Goal: Task Accomplishment & Management: Manage account settings

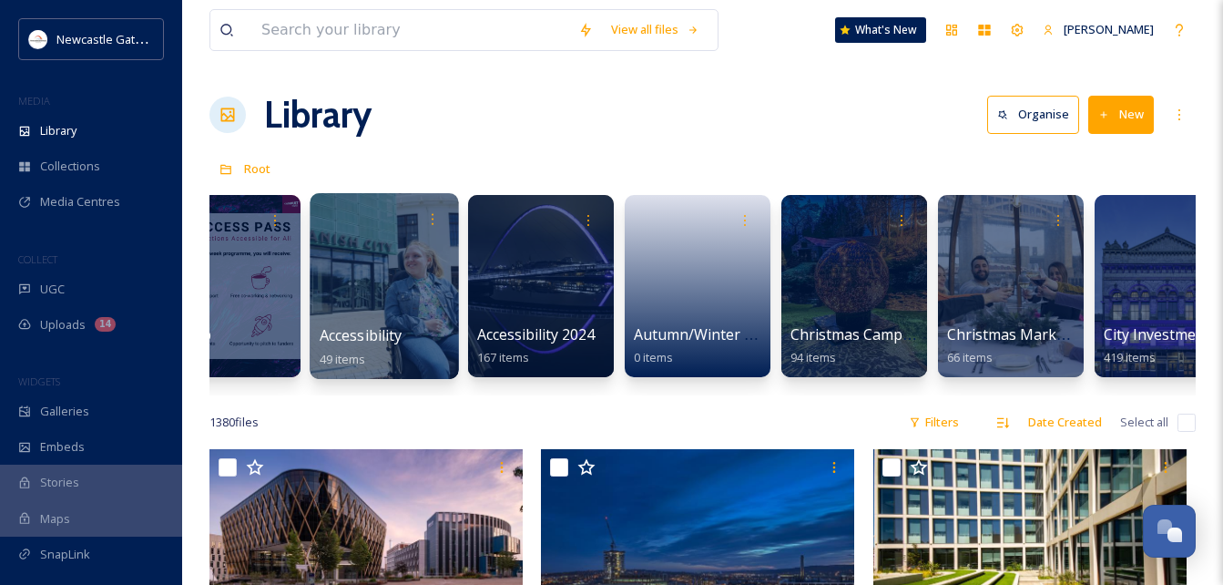
scroll to position [0, 404]
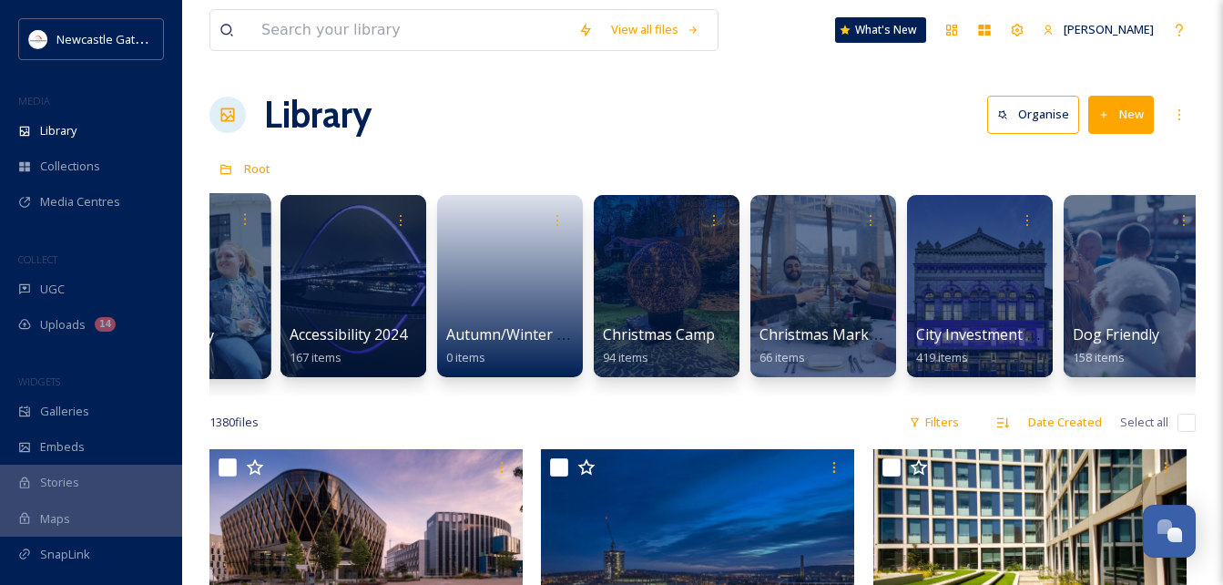
click at [629, 270] on div at bounding box center [667, 286] width 146 height 182
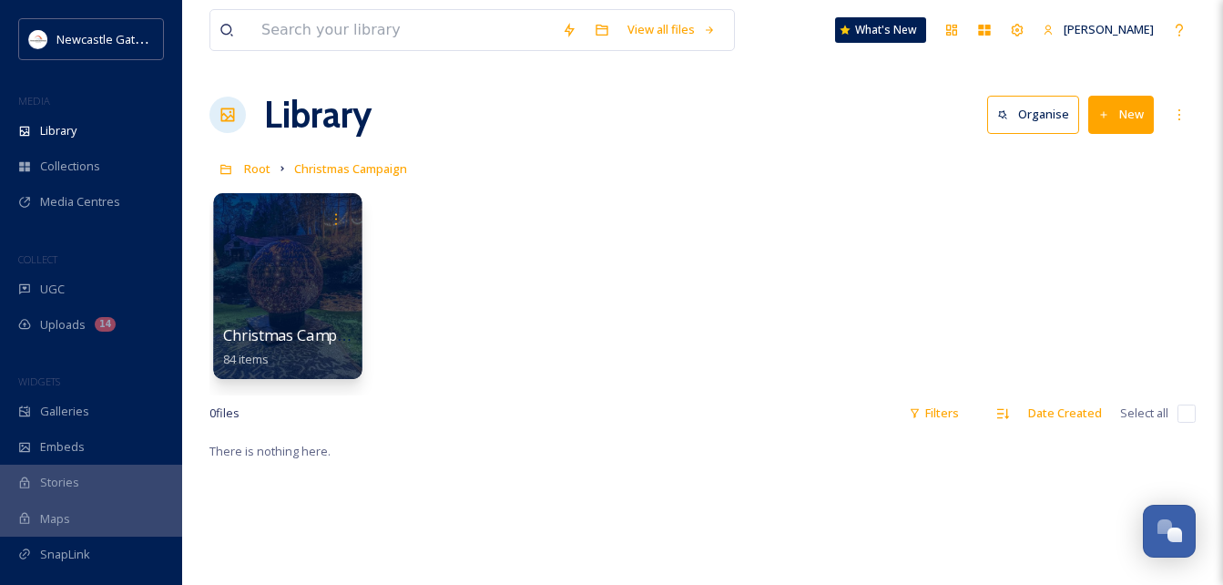
click at [302, 286] on div at bounding box center [287, 286] width 148 height 186
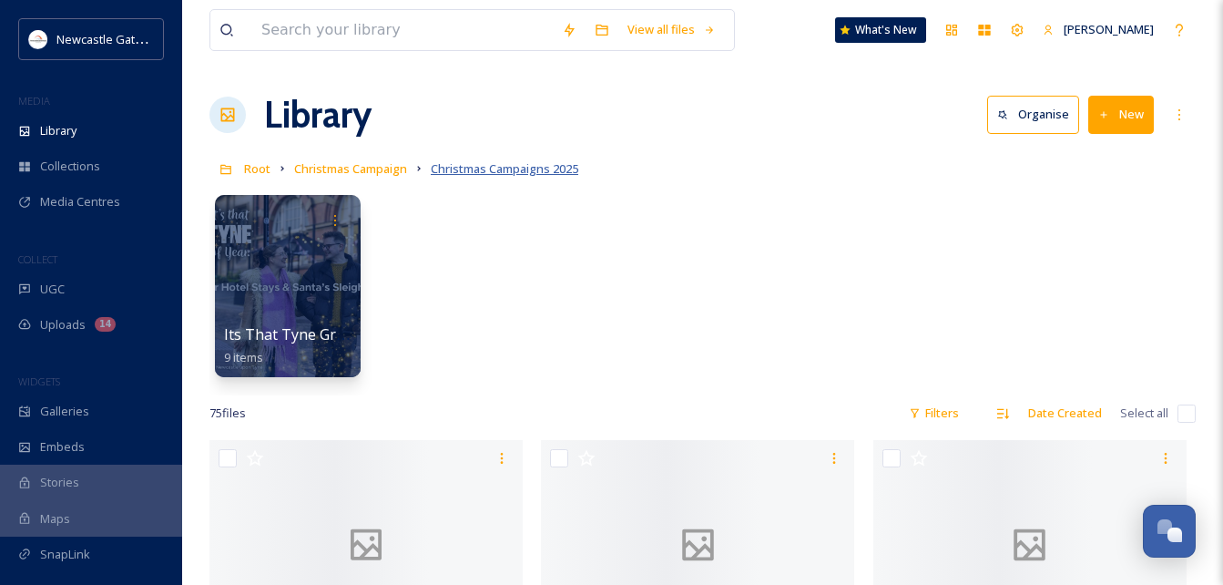
click at [524, 167] on span "Christmas Campaigns 2025" at bounding box center [505, 168] width 148 height 16
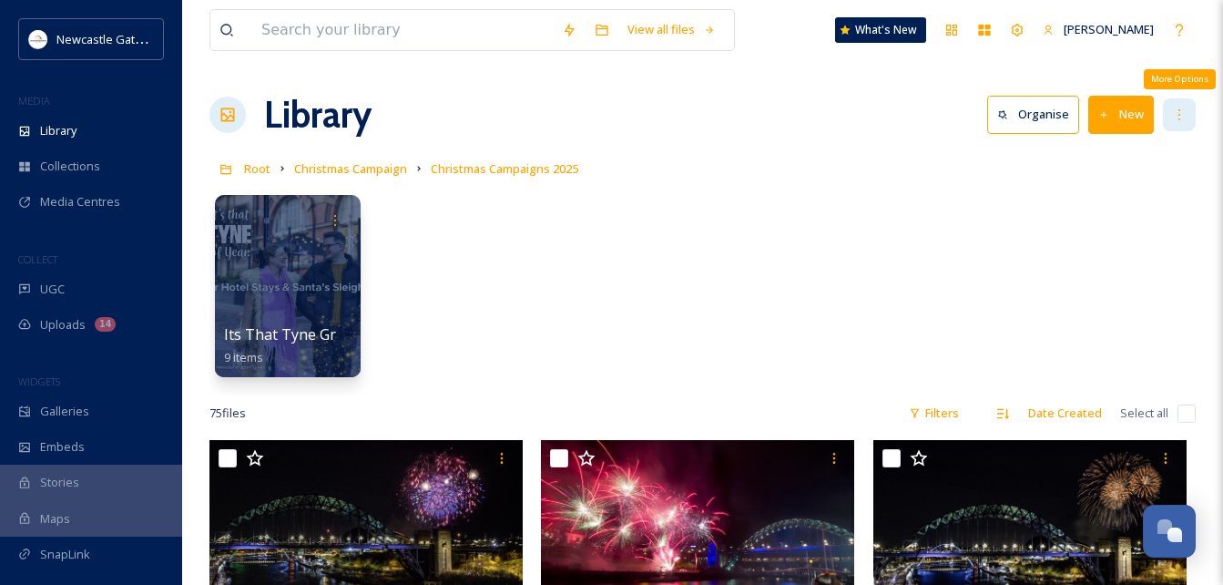
click at [1171, 117] on div "More Options" at bounding box center [1179, 114] width 33 height 33
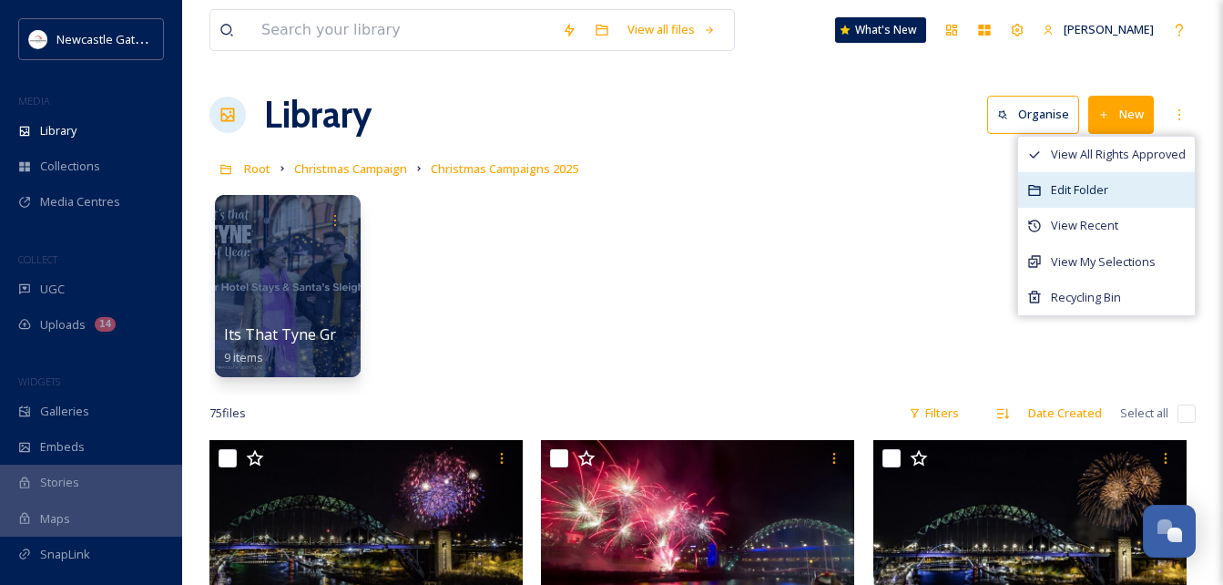
click at [1101, 186] on span "Edit Folder" at bounding box center [1079, 189] width 57 height 17
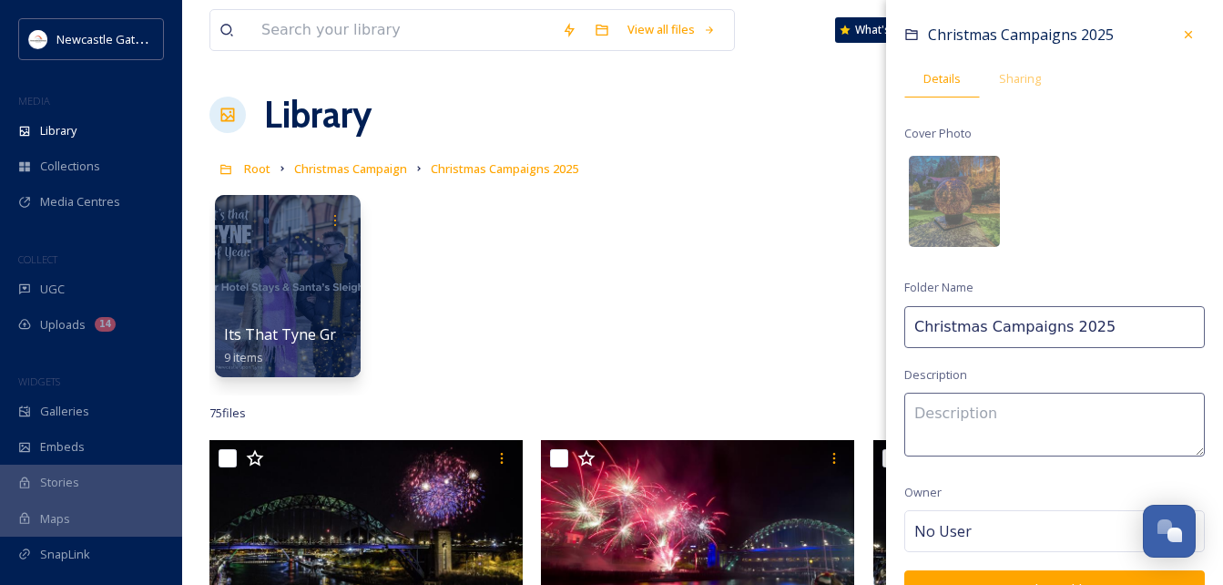
click at [921, 326] on input "Christmas Campaigns 2025" at bounding box center [1054, 327] width 301 height 42
click at [1107, 328] on input "Autumn/Christmas Campaigns 2025" at bounding box center [1054, 327] width 301 height 42
click at [1141, 328] on input "Autumn/Christmas Campaigns 2025" at bounding box center [1054, 327] width 301 height 42
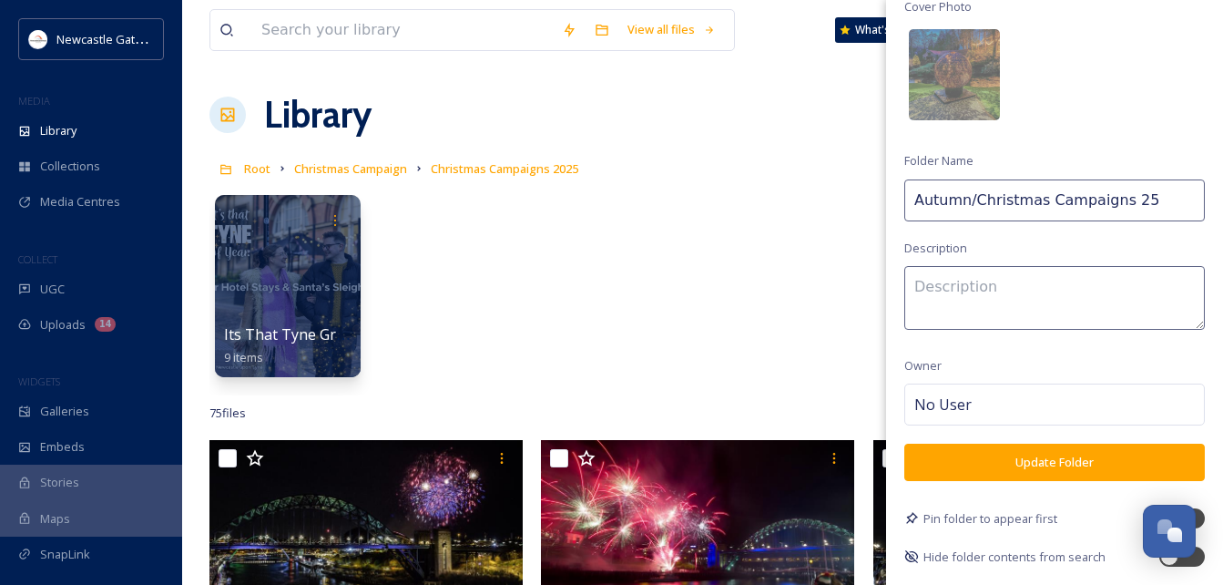
type input "Autumn/Christmas Campaigns 25"
click at [1018, 456] on button "Update Folder" at bounding box center [1054, 462] width 301 height 37
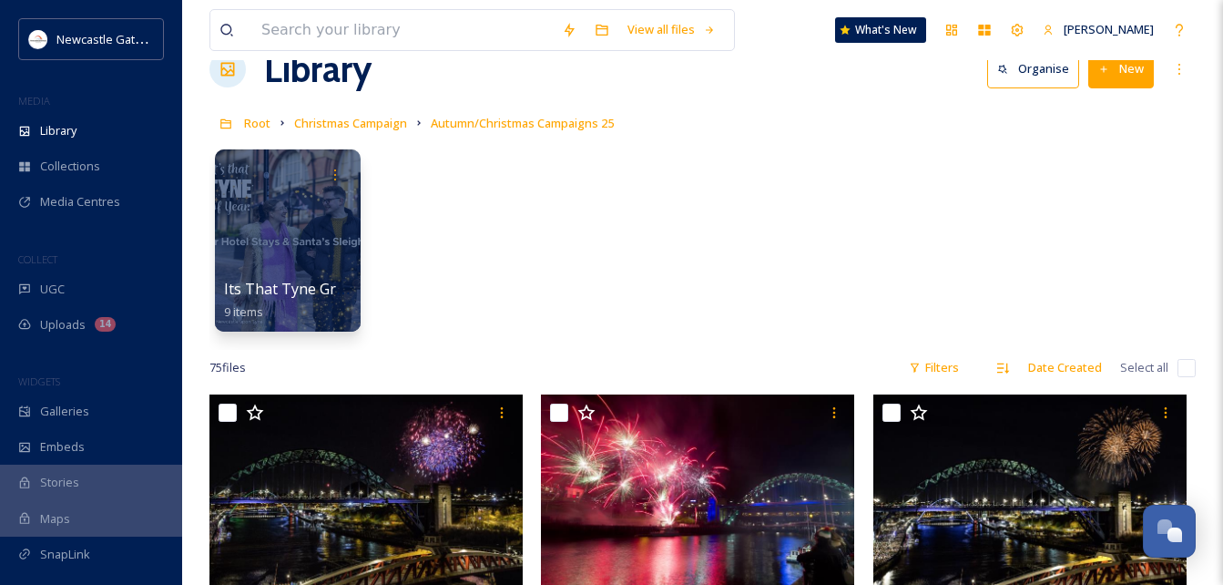
scroll to position [46, 0]
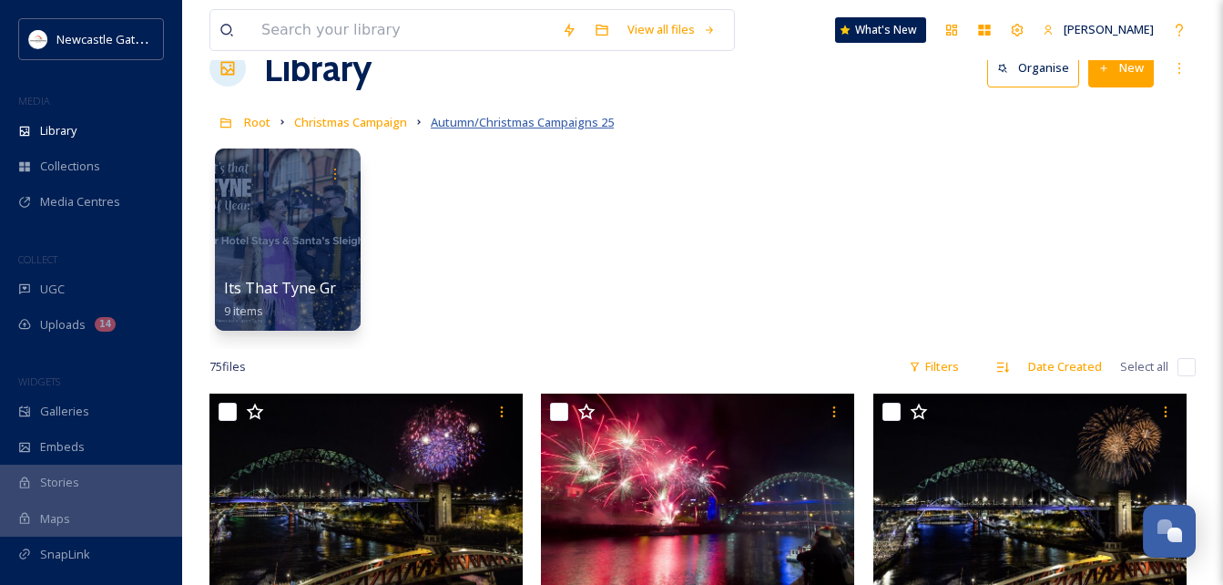
click at [564, 121] on span "Autumn/Christmas Campaigns 25" at bounding box center [522, 122] width 183 height 16
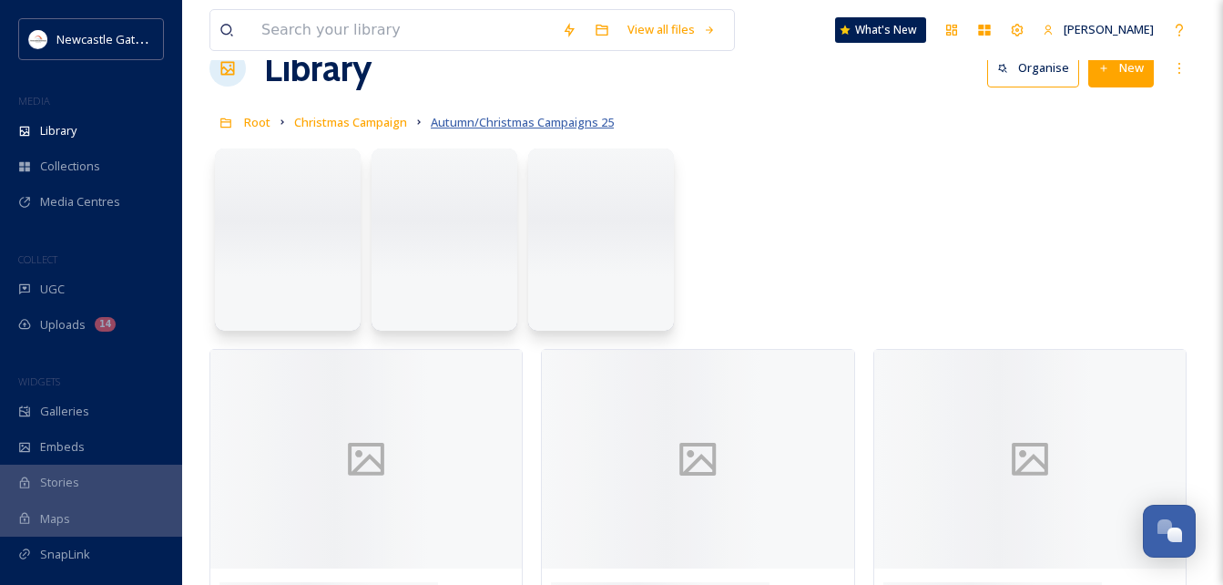
scroll to position [0, 0]
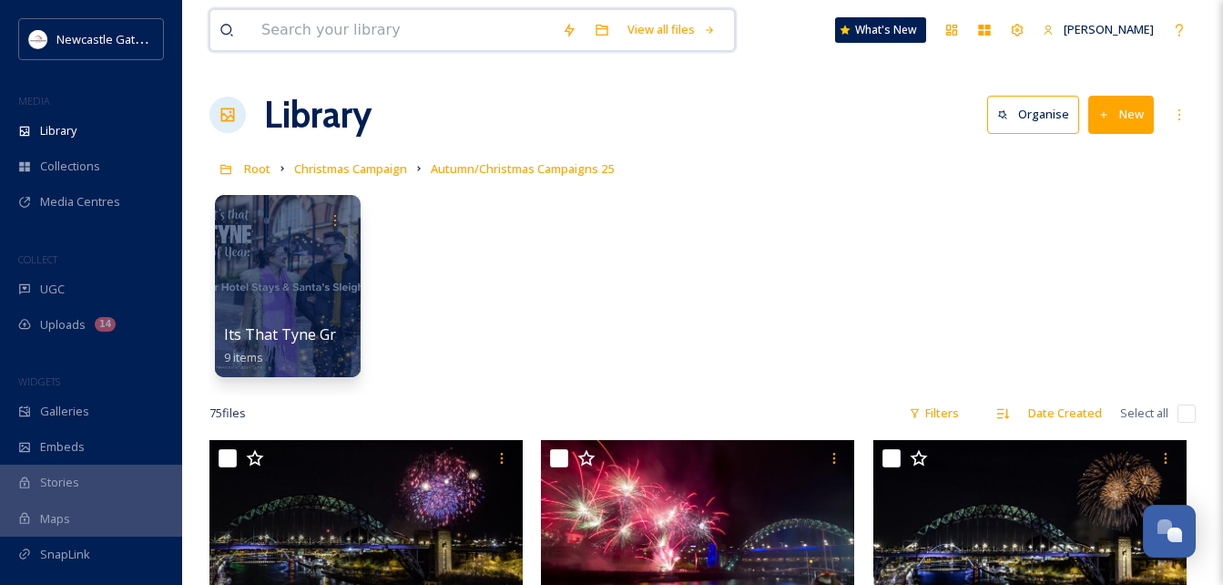
click at [368, 26] on input at bounding box center [402, 30] width 301 height 40
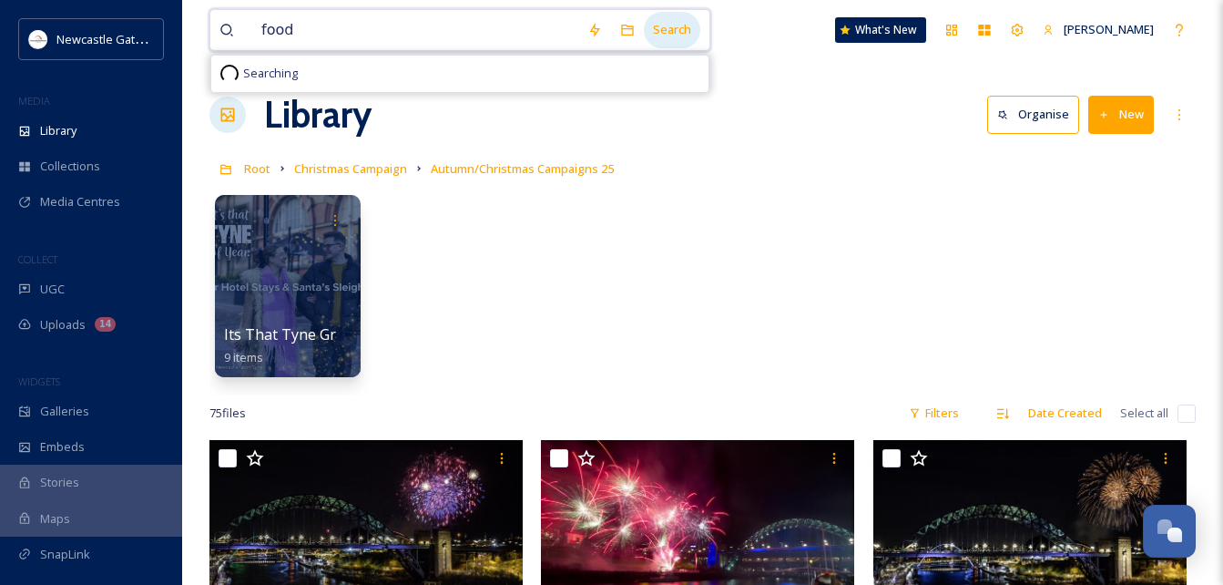
type input "food"
click at [681, 38] on div "Search" at bounding box center [672, 30] width 56 height 36
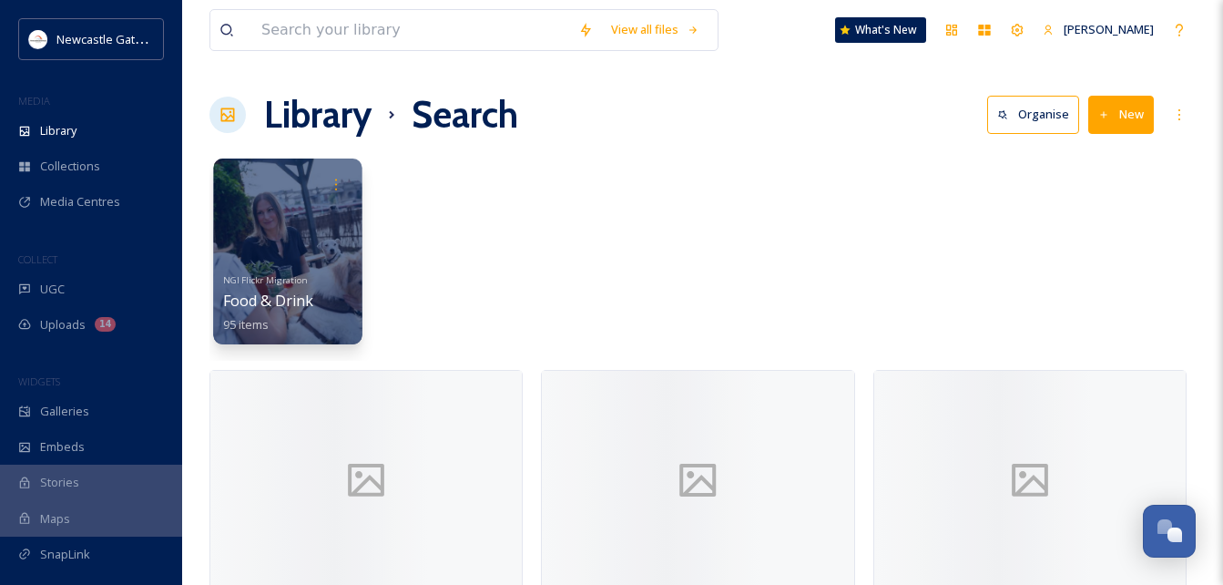
click at [292, 252] on div at bounding box center [287, 251] width 148 height 186
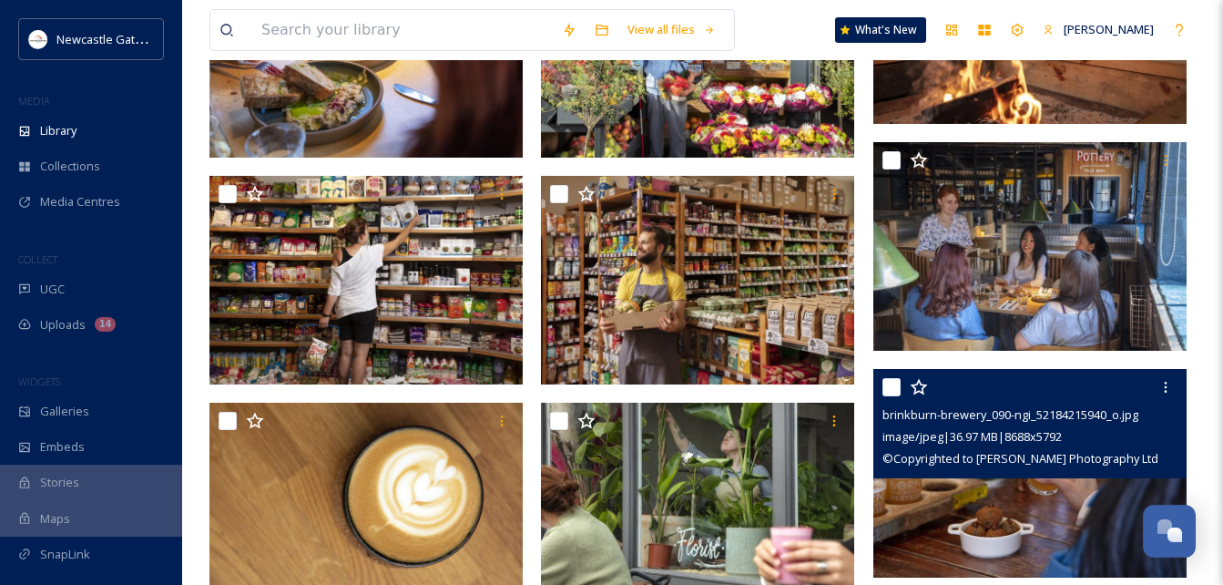
scroll to position [986, 0]
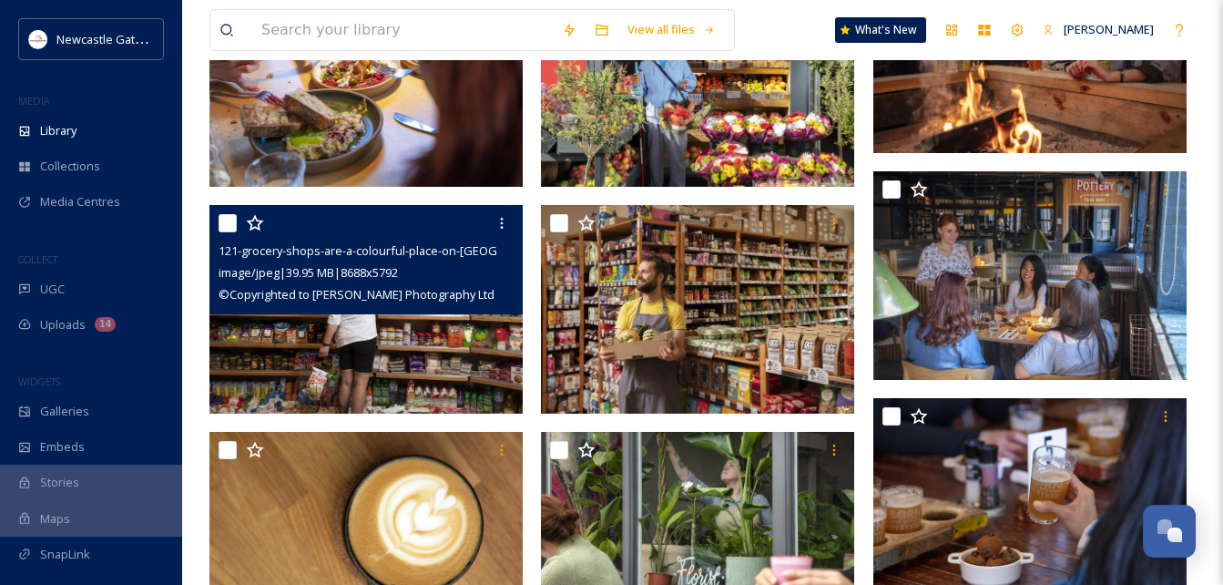
click at [408, 332] on img at bounding box center [365, 309] width 313 height 209
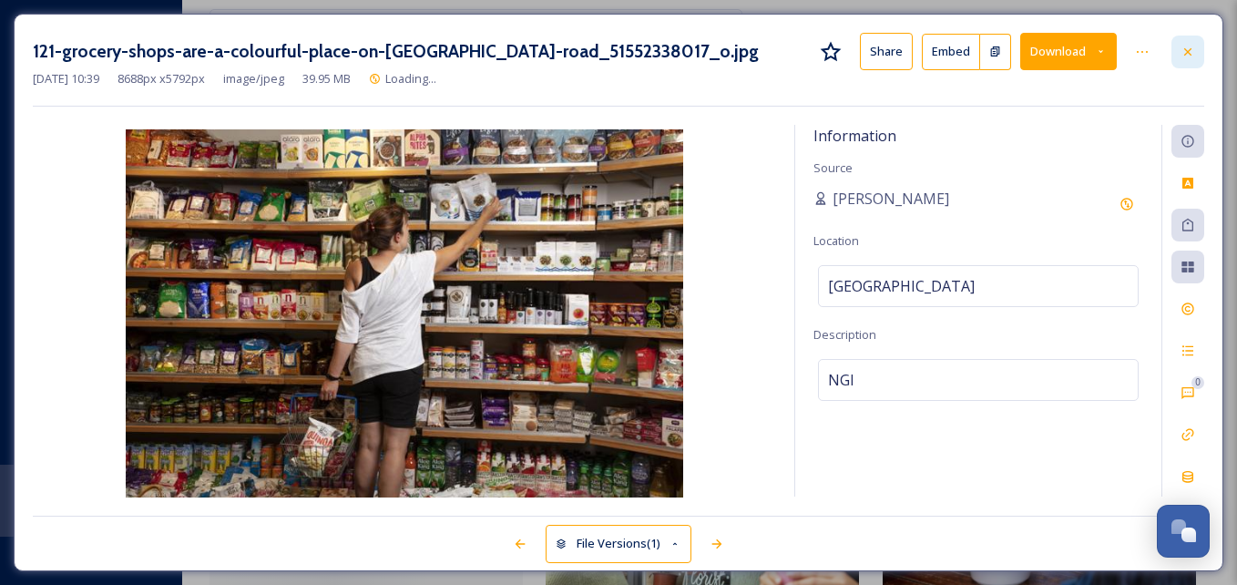
click at [1184, 56] on icon at bounding box center [1187, 52] width 15 height 15
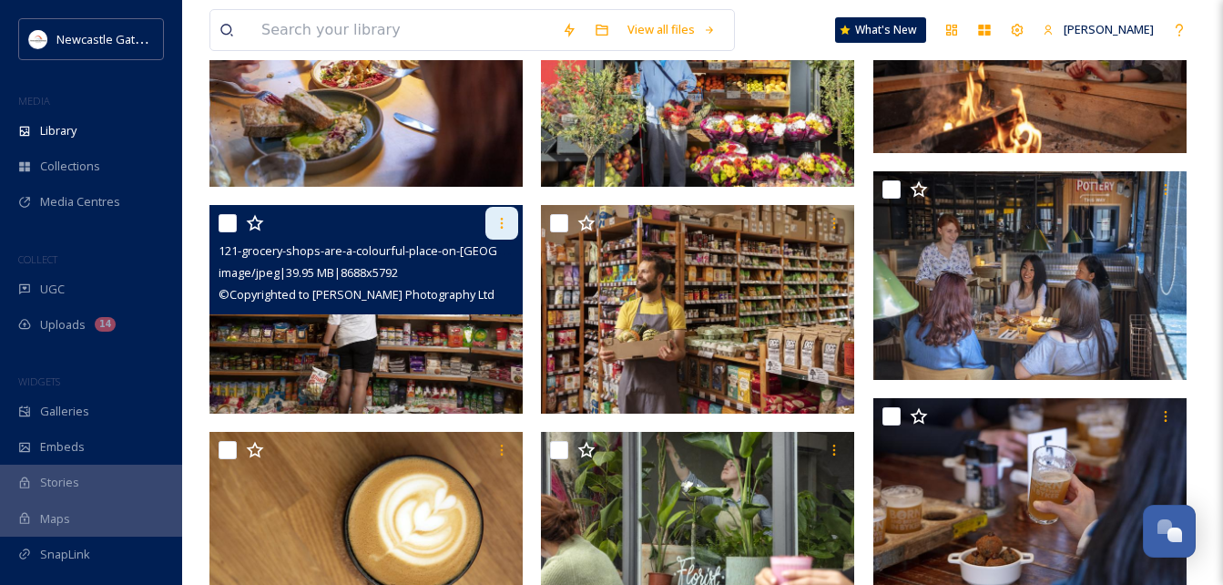
click at [503, 231] on div at bounding box center [501, 223] width 33 height 33
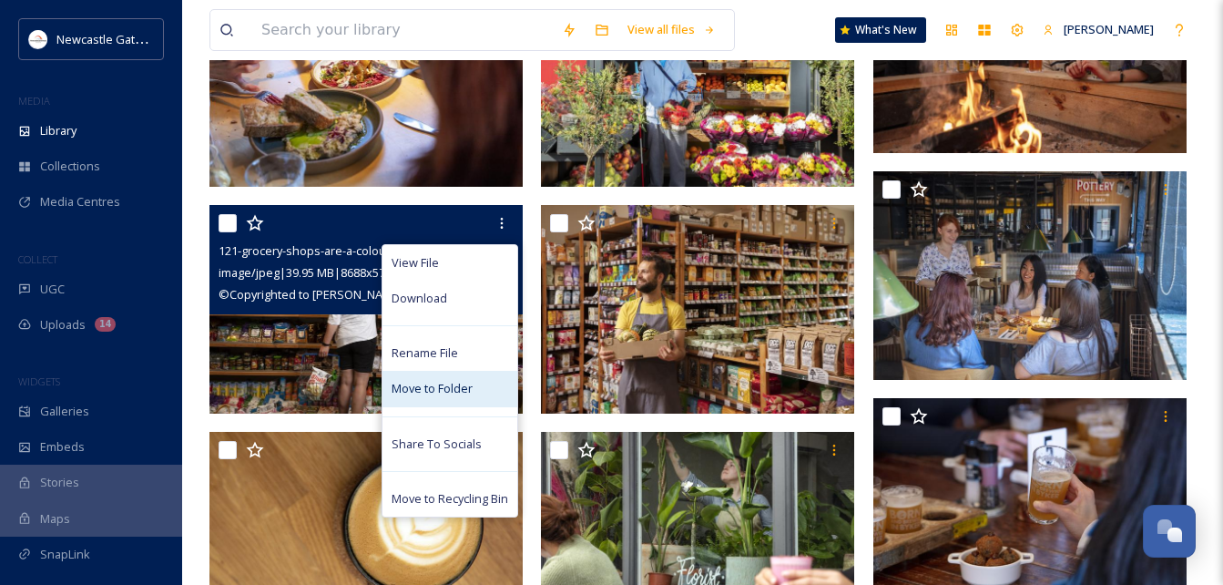
click at [478, 390] on div "Move to Folder" at bounding box center [450, 389] width 135 height 36
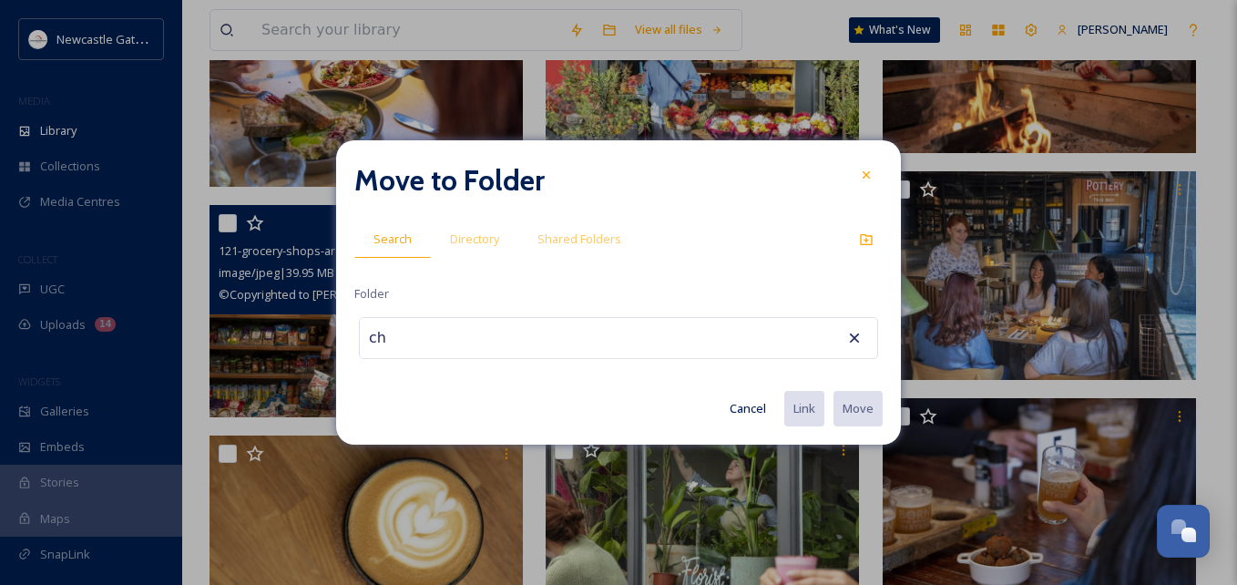
type input "c"
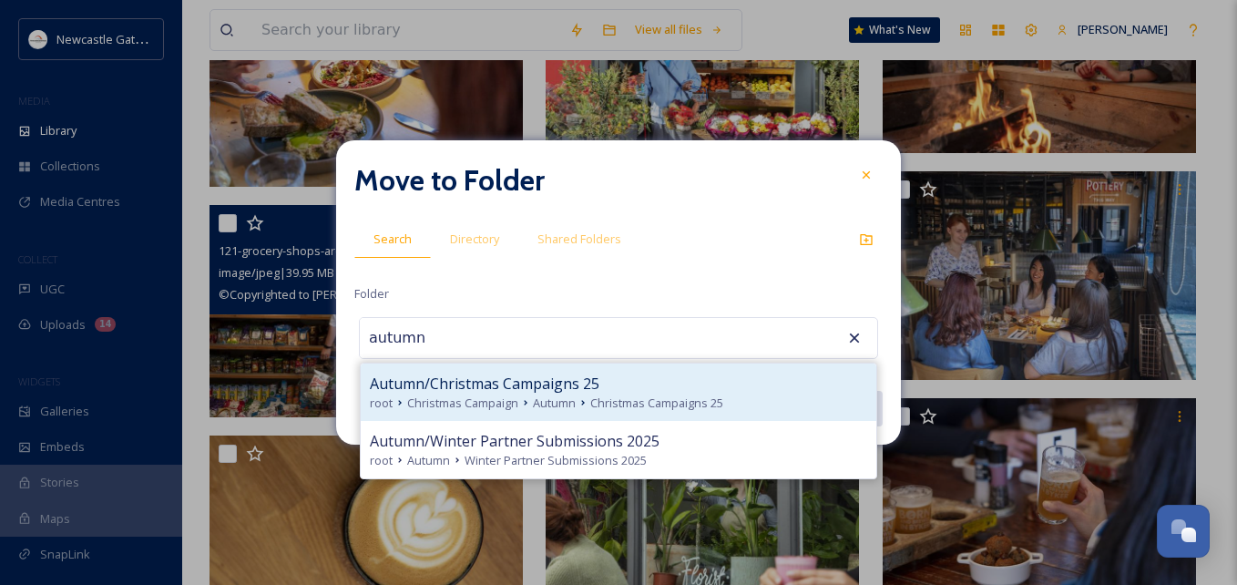
click at [649, 383] on div "Autumn/Christmas Campaigns 25" at bounding box center [618, 384] width 497 height 22
type input "Autumn/Christmas Campaigns 25"
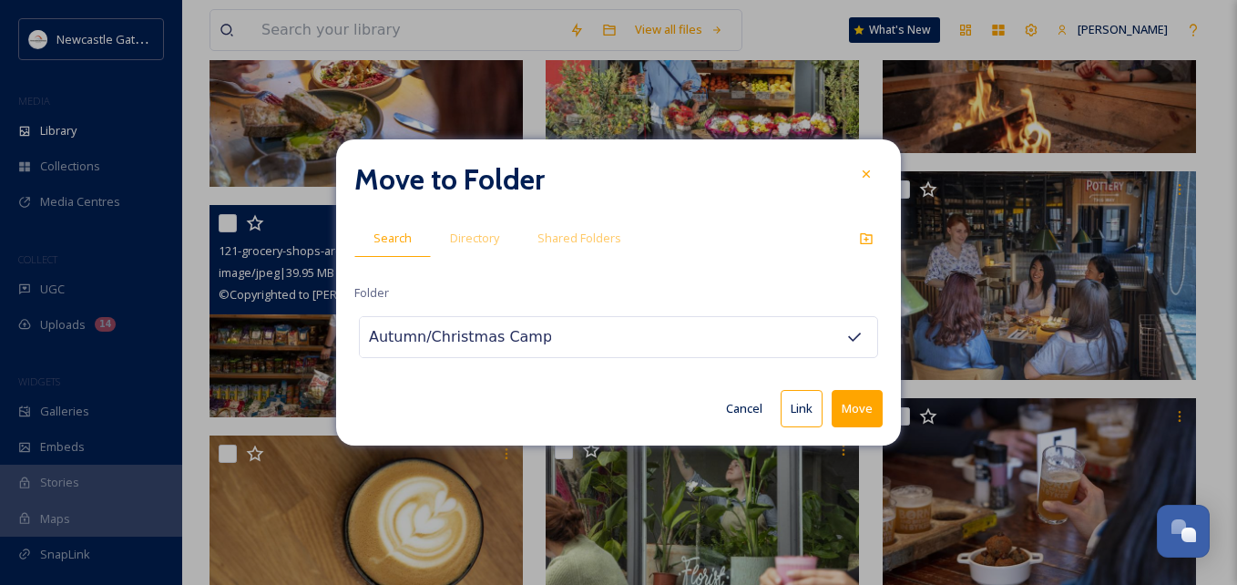
click at [844, 403] on button "Move" at bounding box center [857, 408] width 51 height 37
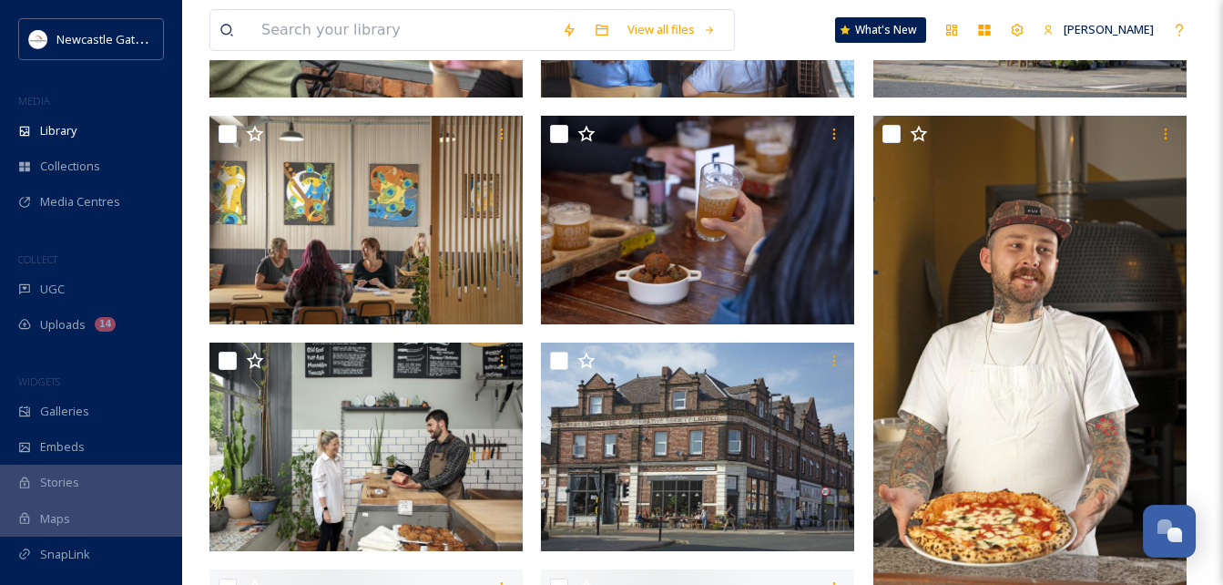
scroll to position [1534, 0]
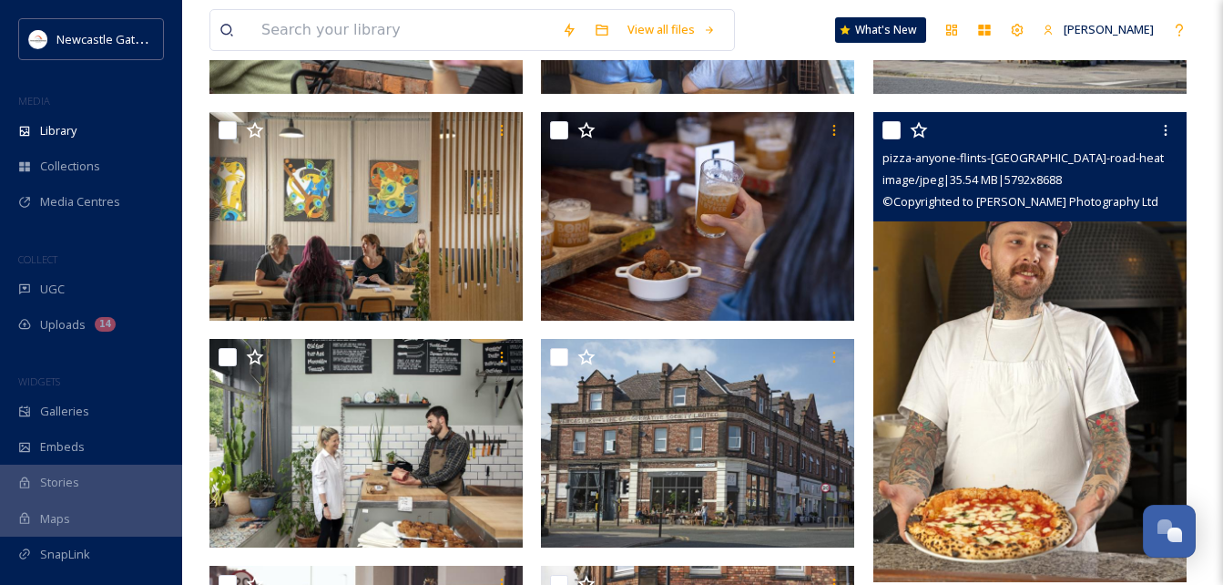
click at [971, 327] on img at bounding box center [1029, 347] width 313 height 470
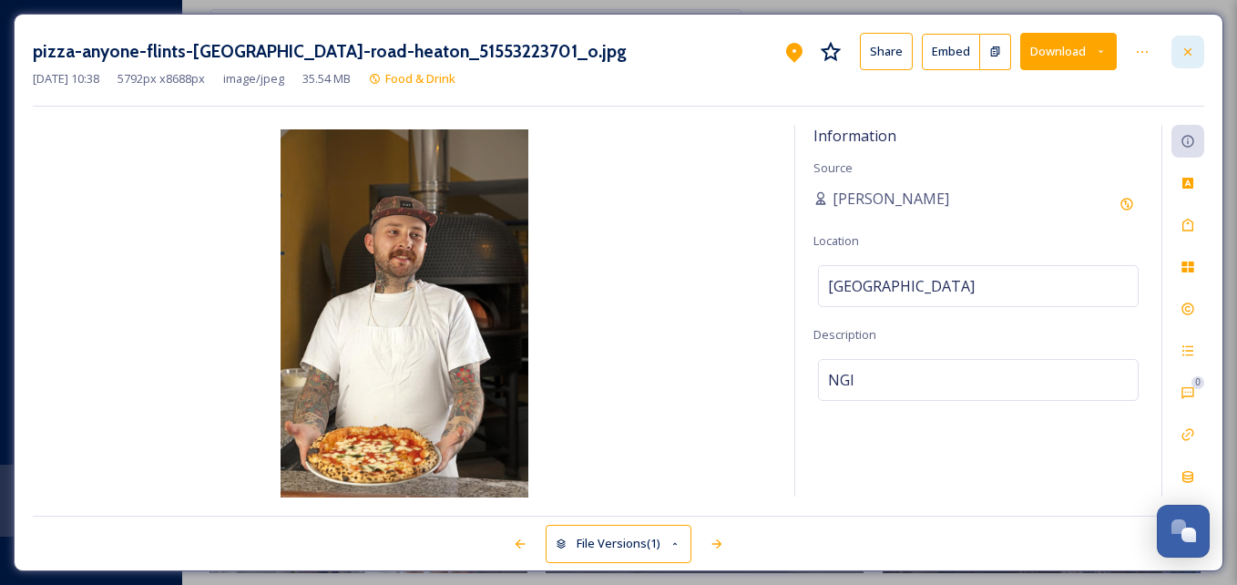
click at [1189, 56] on icon at bounding box center [1187, 52] width 15 height 15
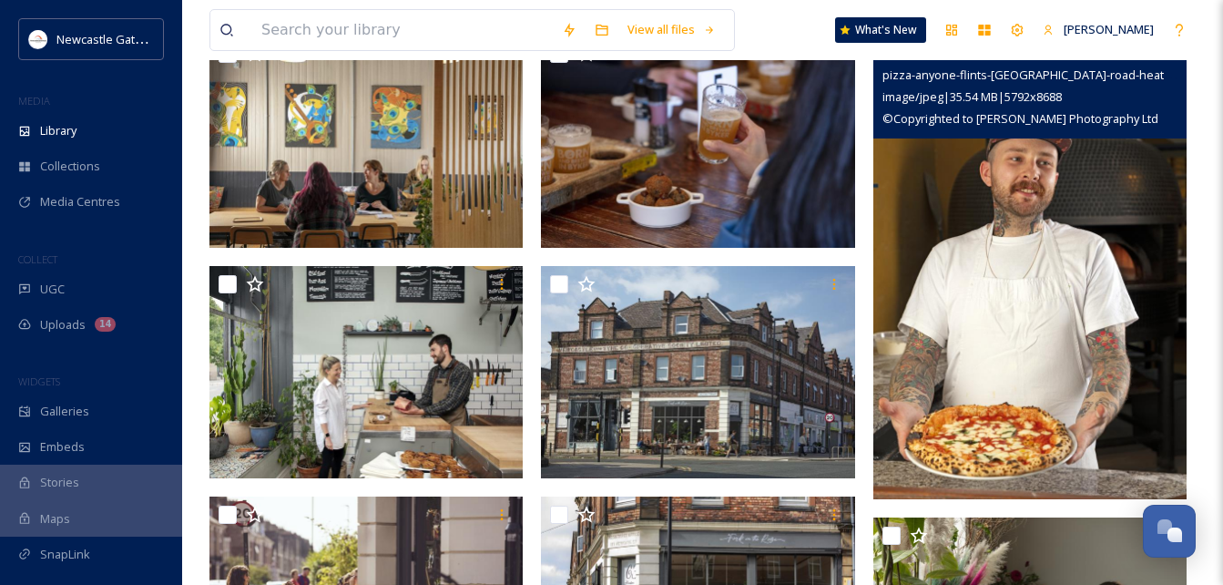
scroll to position [1559, 0]
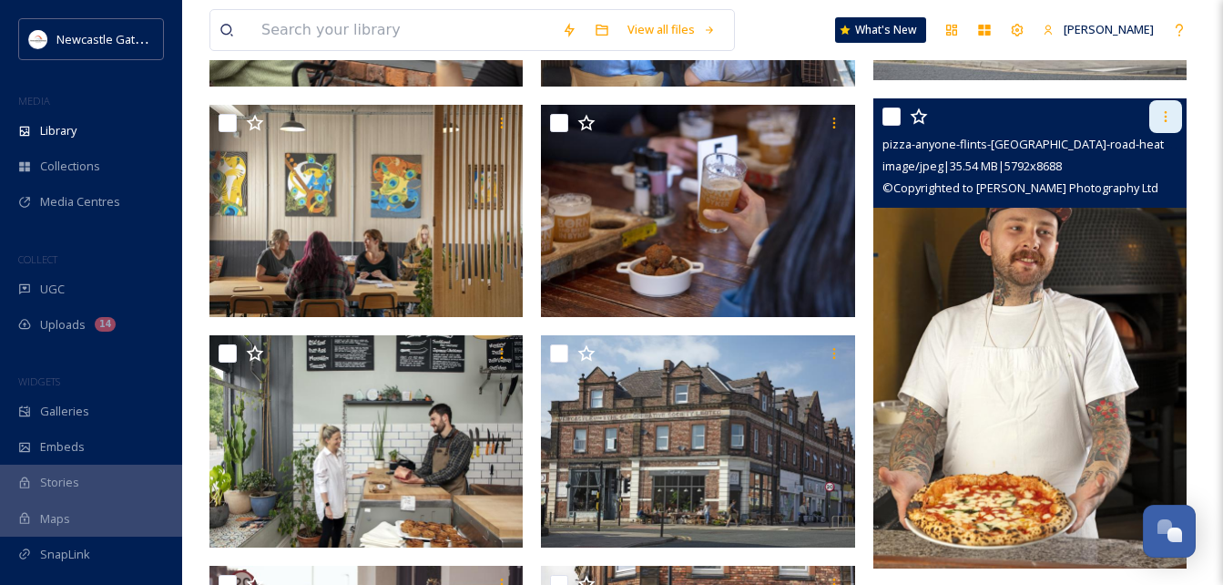
click at [1160, 107] on div at bounding box center [1165, 116] width 33 height 33
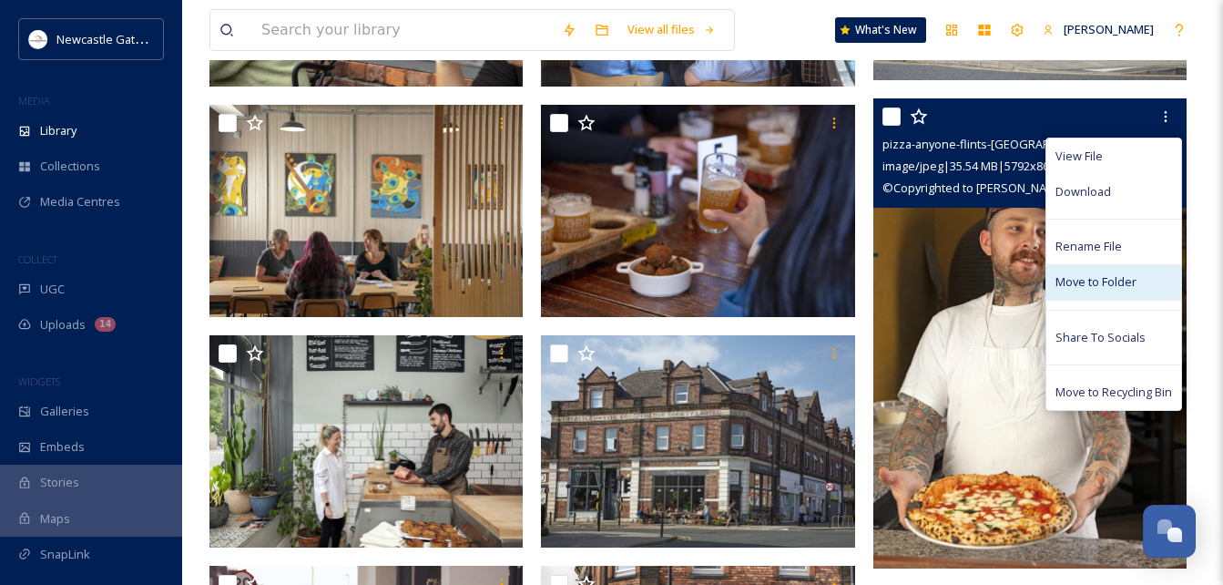
click at [1124, 267] on div "Move to Folder" at bounding box center [1113, 282] width 135 height 36
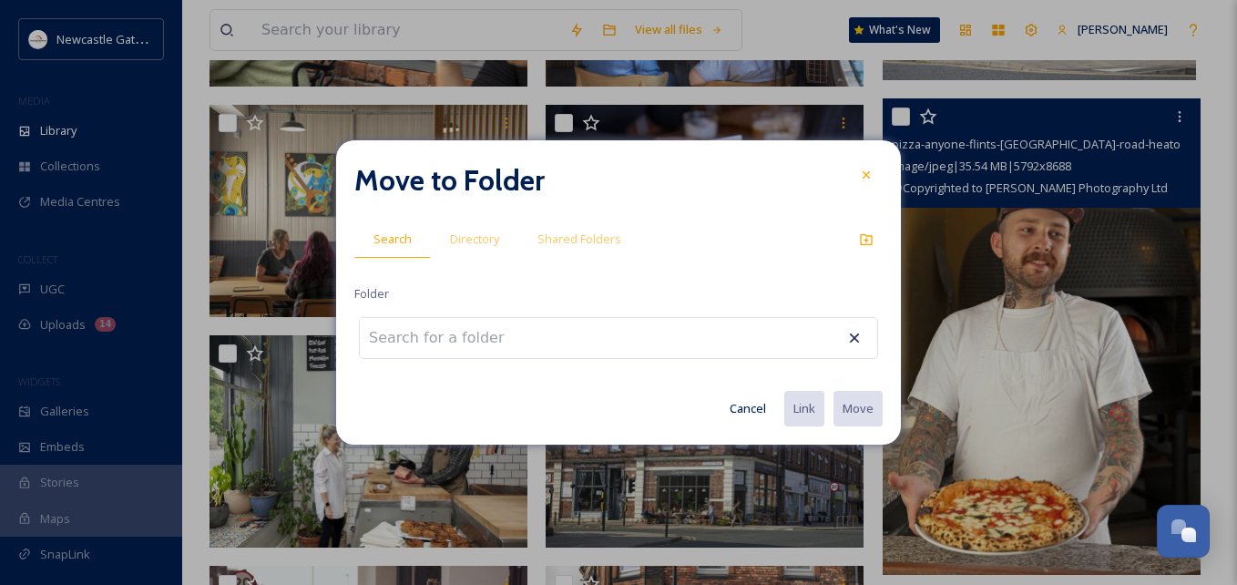
type input "c"
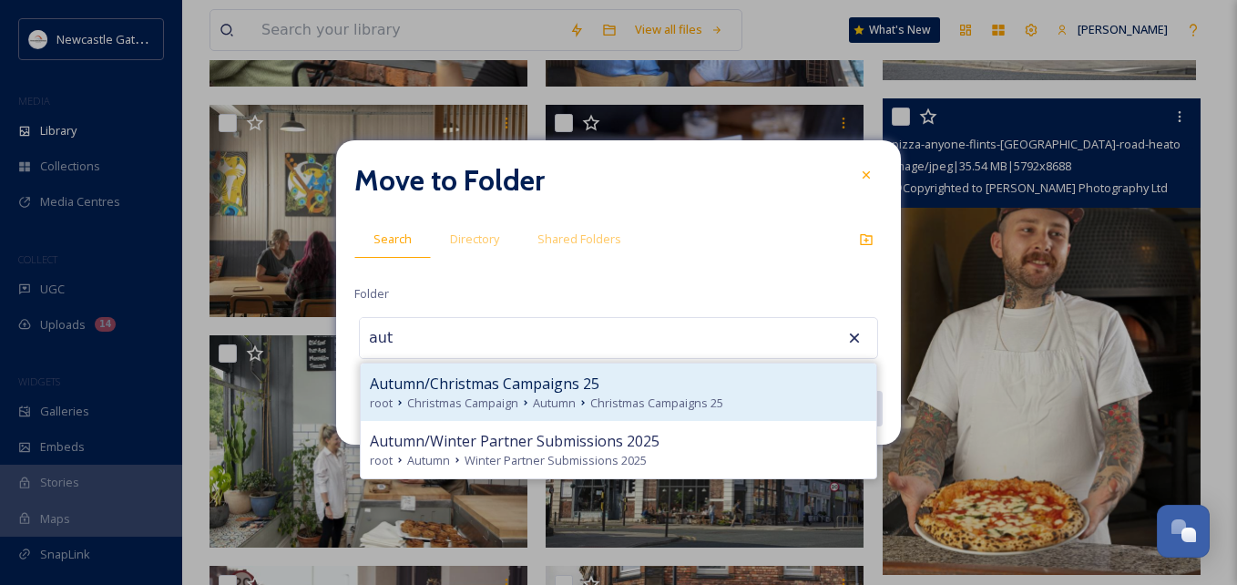
click at [546, 379] on span "Autumn/Christmas Campaigns 25" at bounding box center [485, 384] width 230 height 22
type input "Autumn/Christmas Campaigns 25"
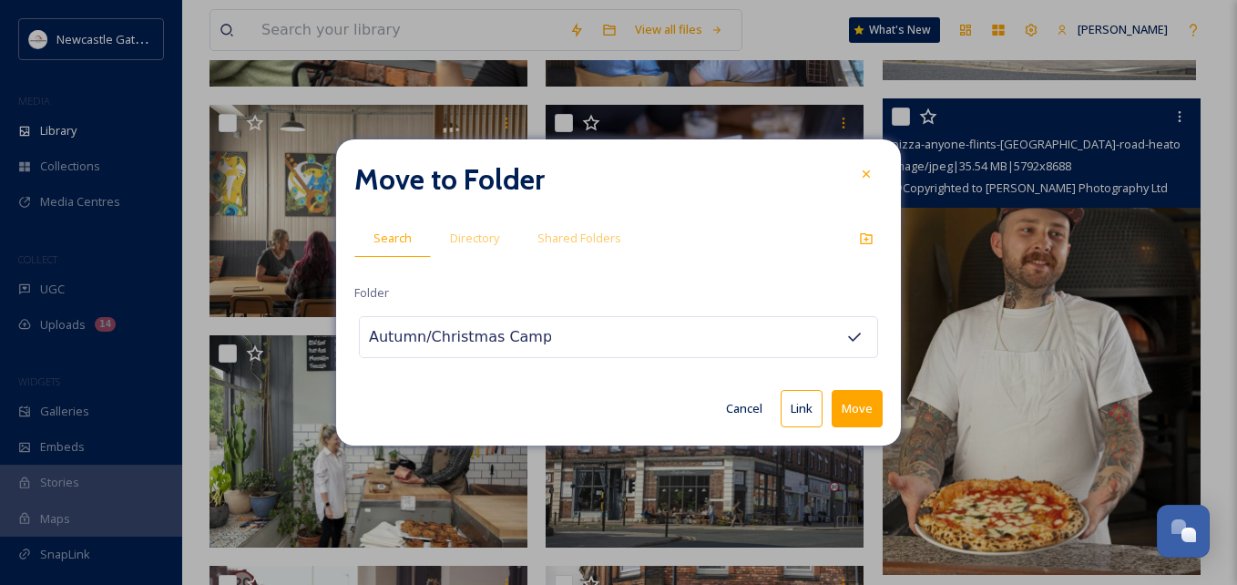
click at [849, 403] on button "Move" at bounding box center [857, 408] width 51 height 37
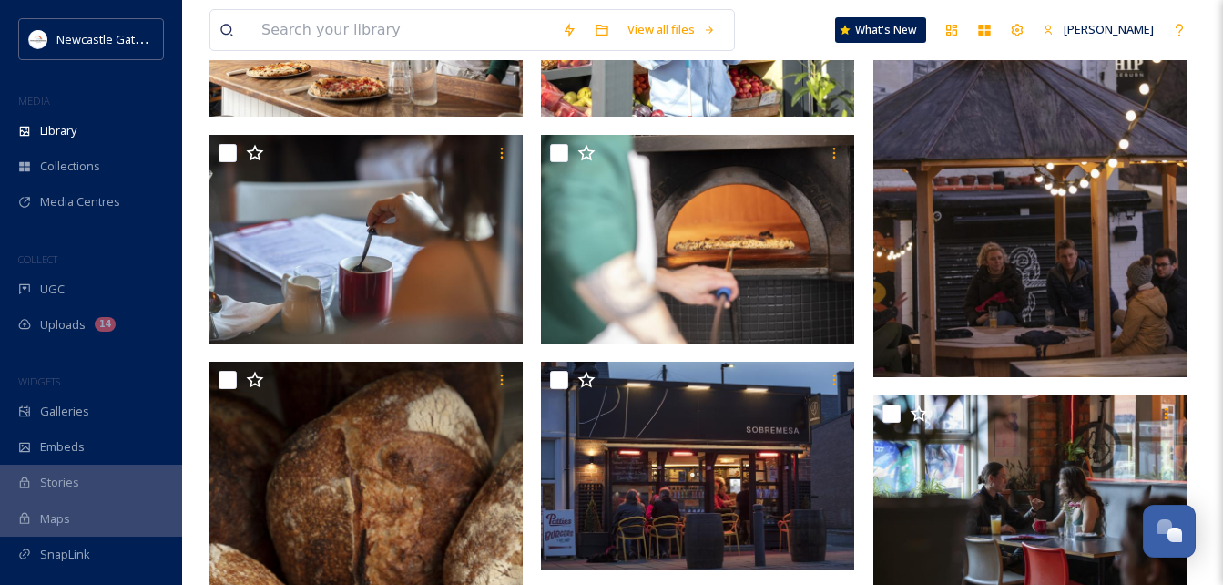
scroll to position [2433, 0]
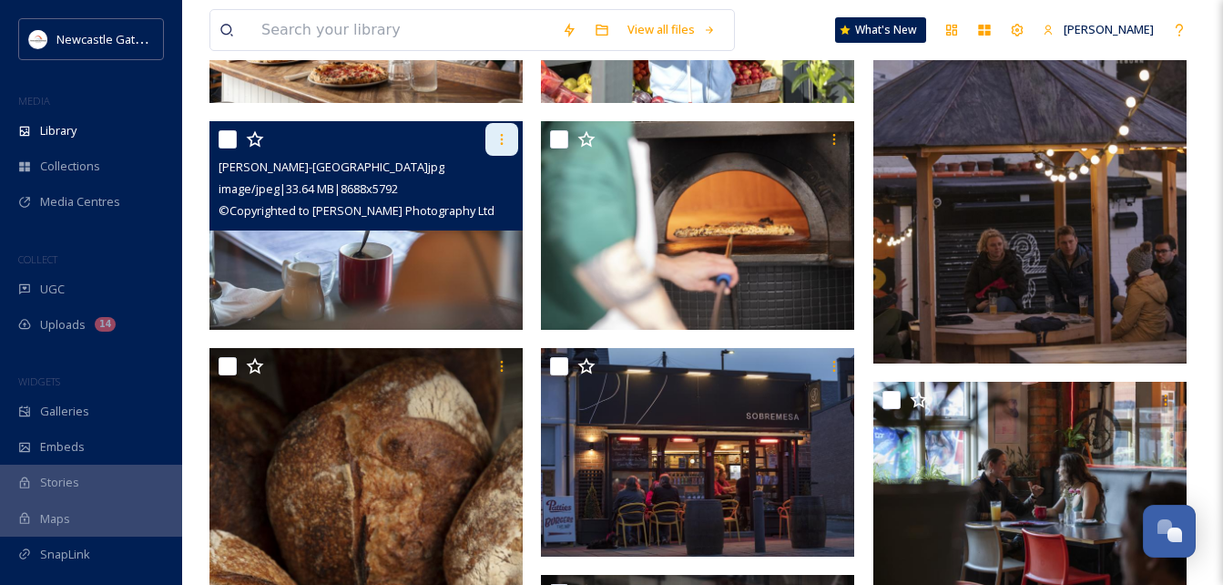
click at [500, 137] on icon at bounding box center [502, 139] width 15 height 15
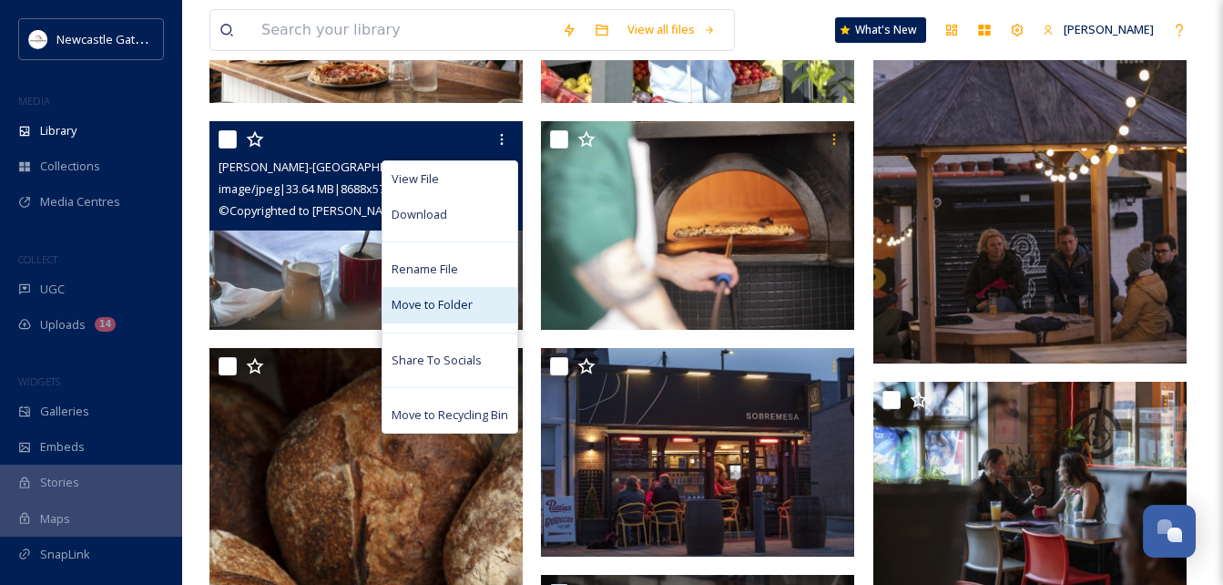
click at [481, 314] on div "Move to Folder" at bounding box center [450, 305] width 135 height 36
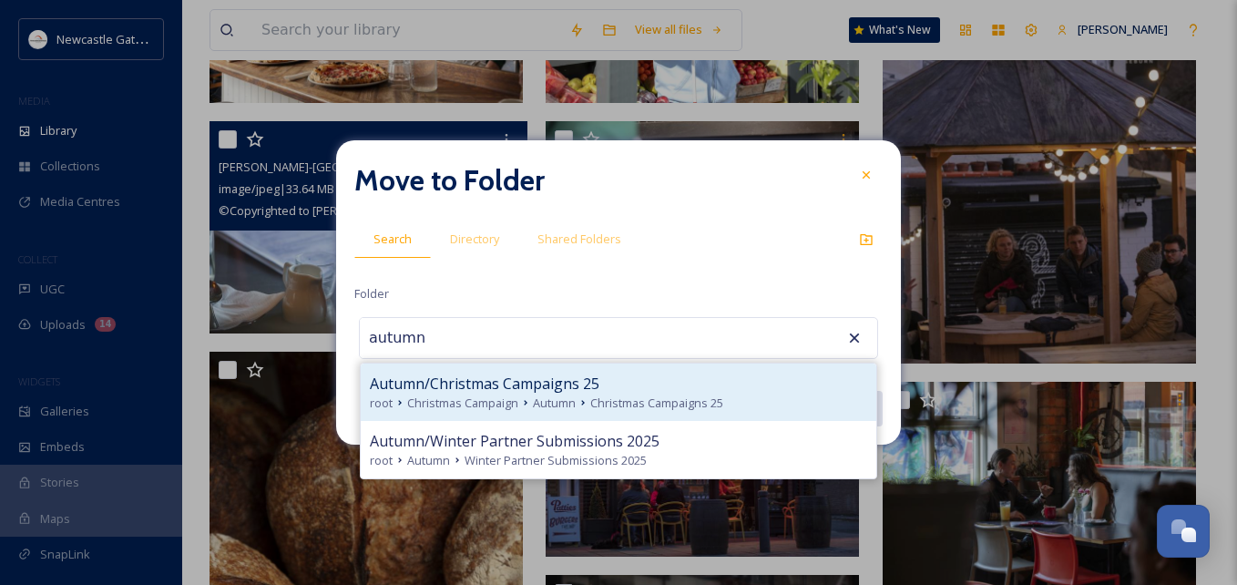
click at [535, 398] on span "Autumn" at bounding box center [554, 402] width 43 height 17
type input "Autumn/Christmas Campaigns 25"
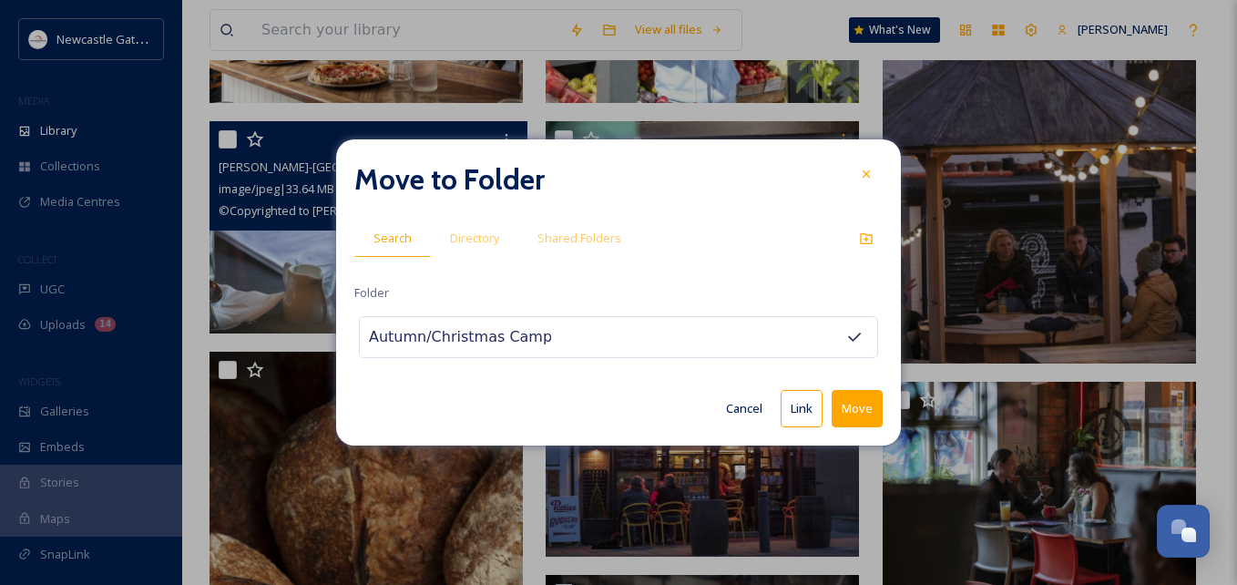
click at [842, 401] on button "Move" at bounding box center [857, 408] width 51 height 37
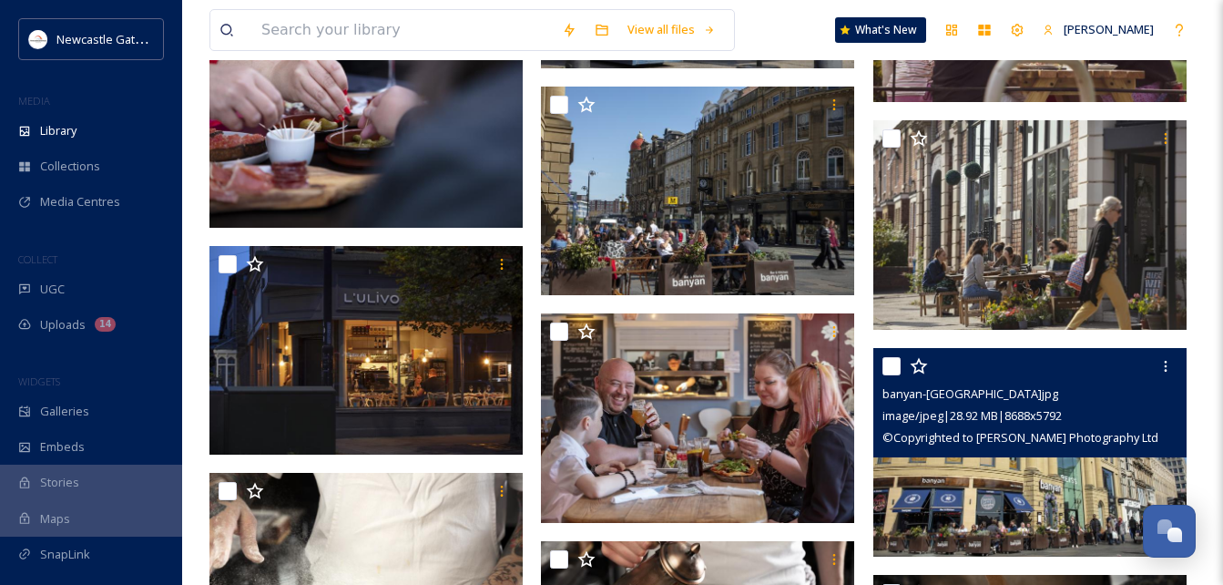
scroll to position [4353, 0]
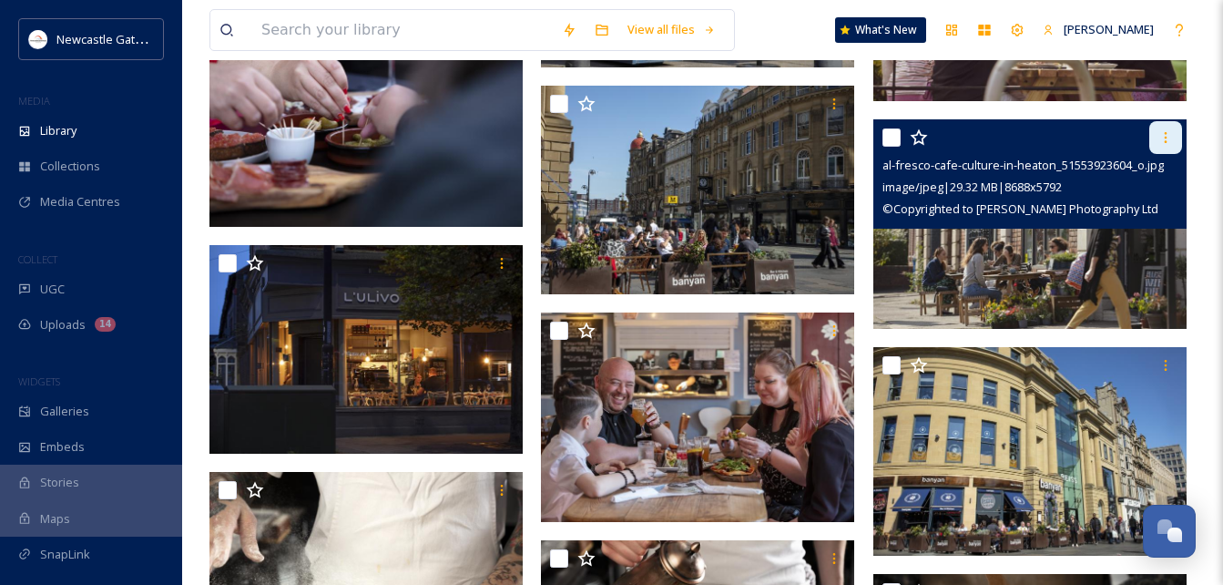
click at [1160, 142] on icon at bounding box center [1166, 137] width 15 height 15
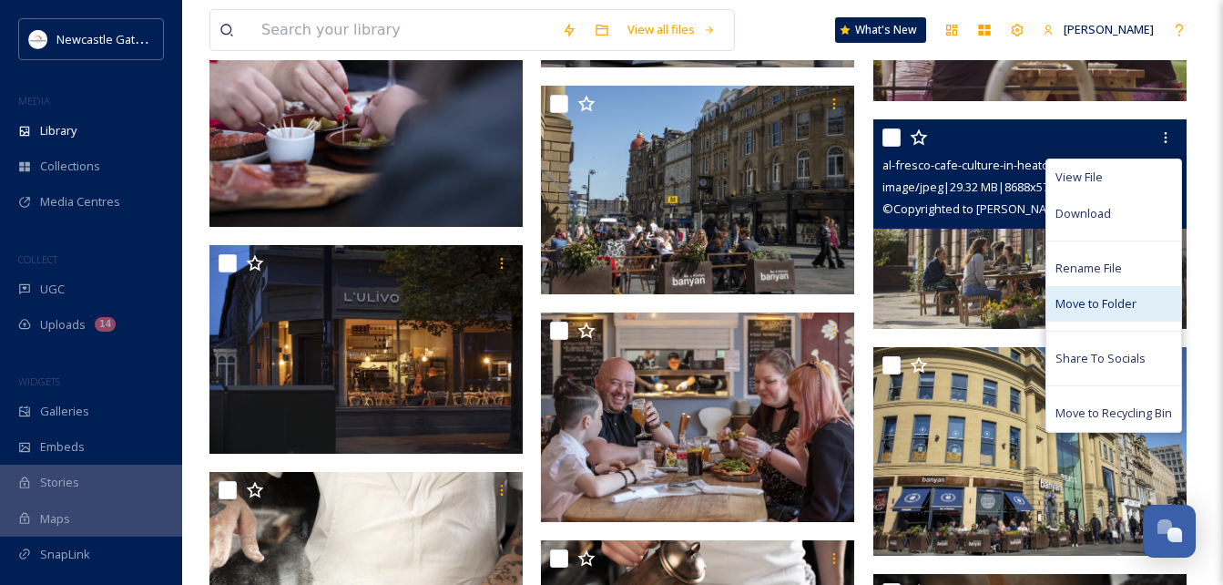
click at [1077, 308] on span "Move to Folder" at bounding box center [1096, 303] width 81 height 17
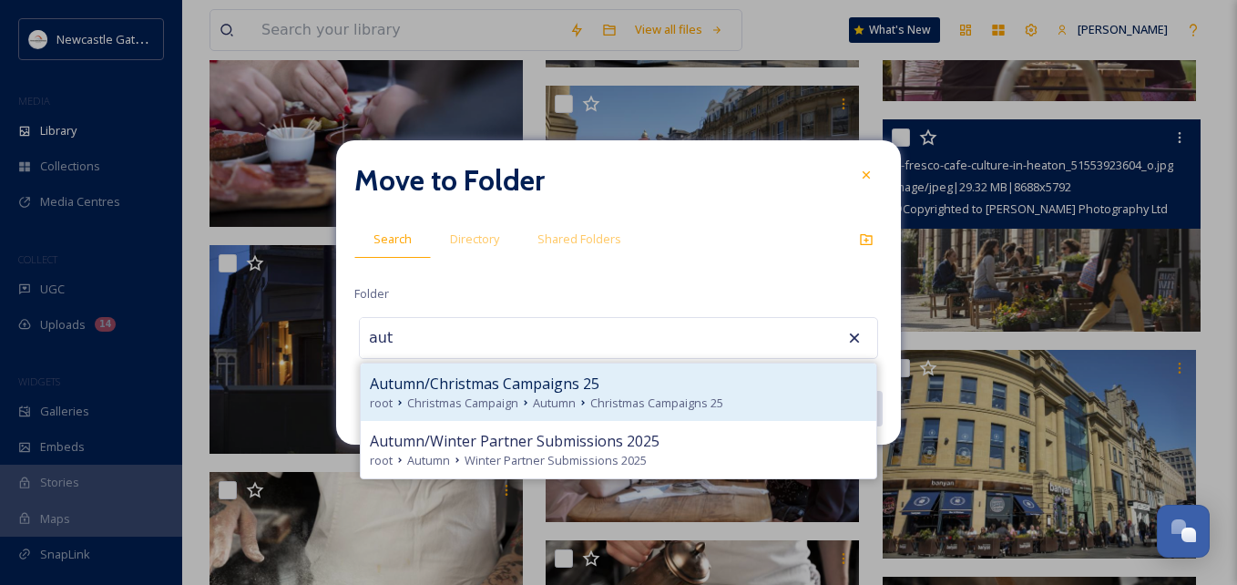
click at [604, 379] on div "Autumn/Christmas Campaigns 25" at bounding box center [618, 384] width 497 height 22
type input "Autumn/Christmas Campaigns 25"
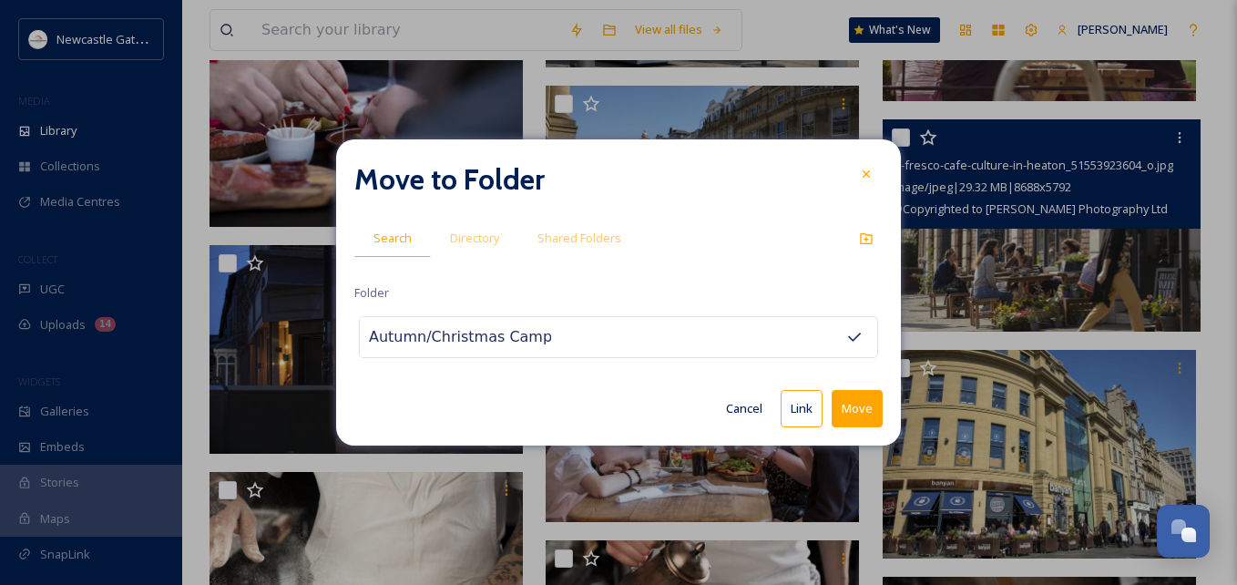
click at [842, 402] on button "Move" at bounding box center [857, 408] width 51 height 37
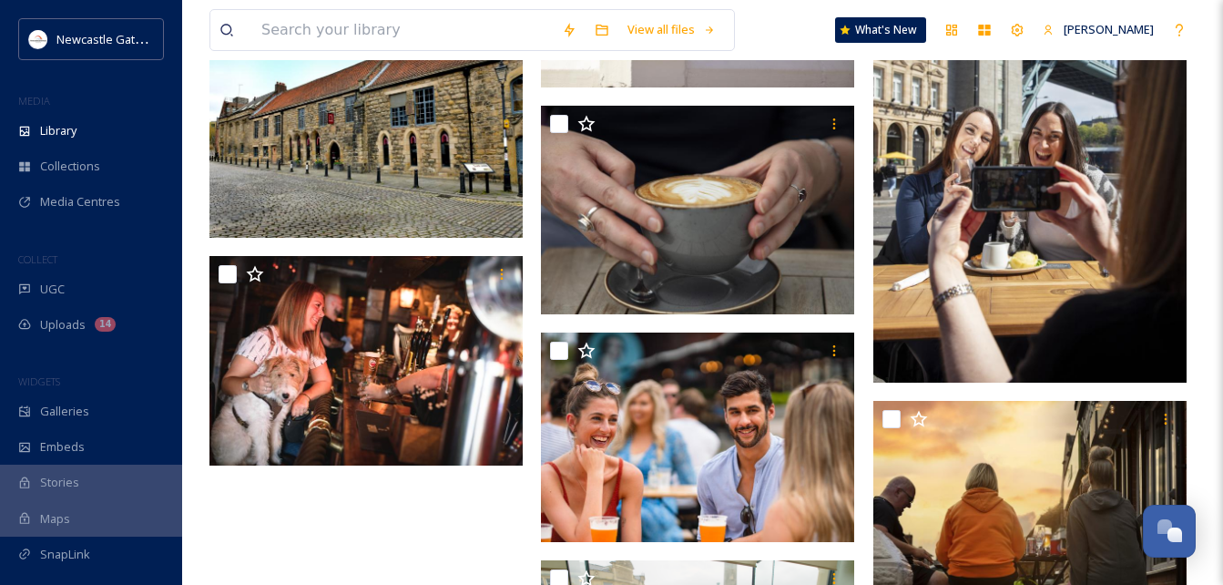
scroll to position [7354, 0]
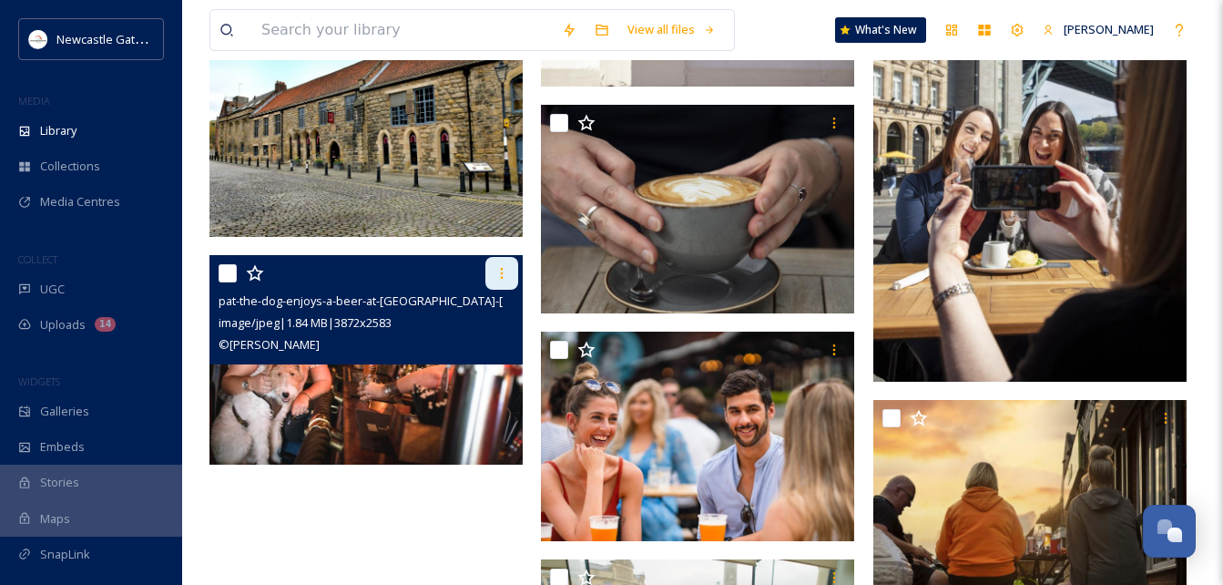
click at [503, 271] on icon at bounding box center [502, 273] width 15 height 15
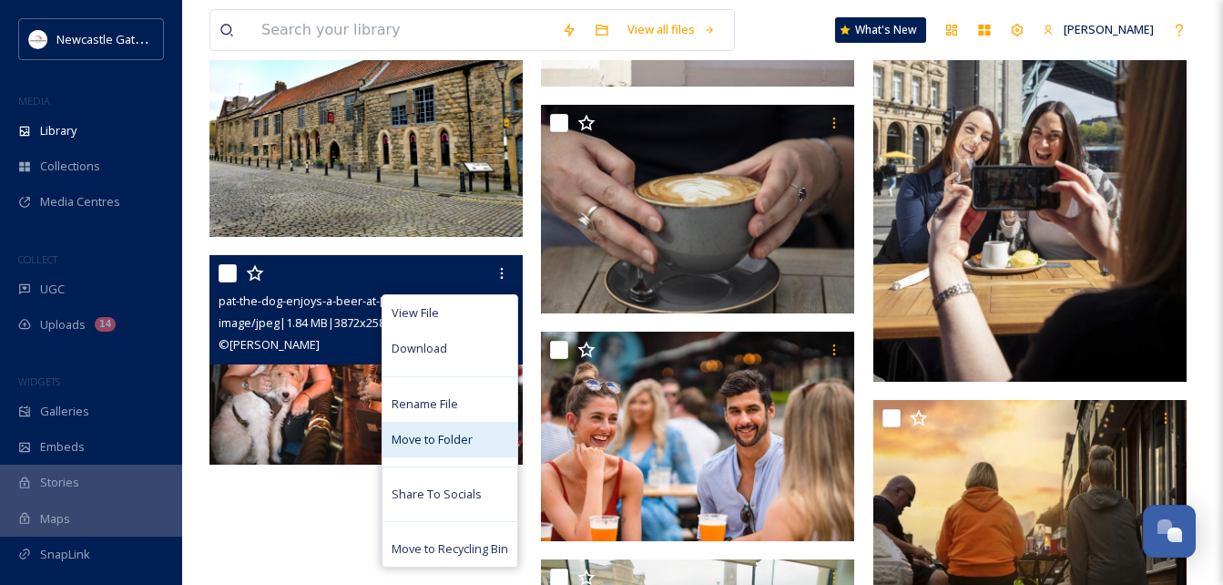
click at [460, 437] on span "Move to Folder" at bounding box center [432, 439] width 81 height 17
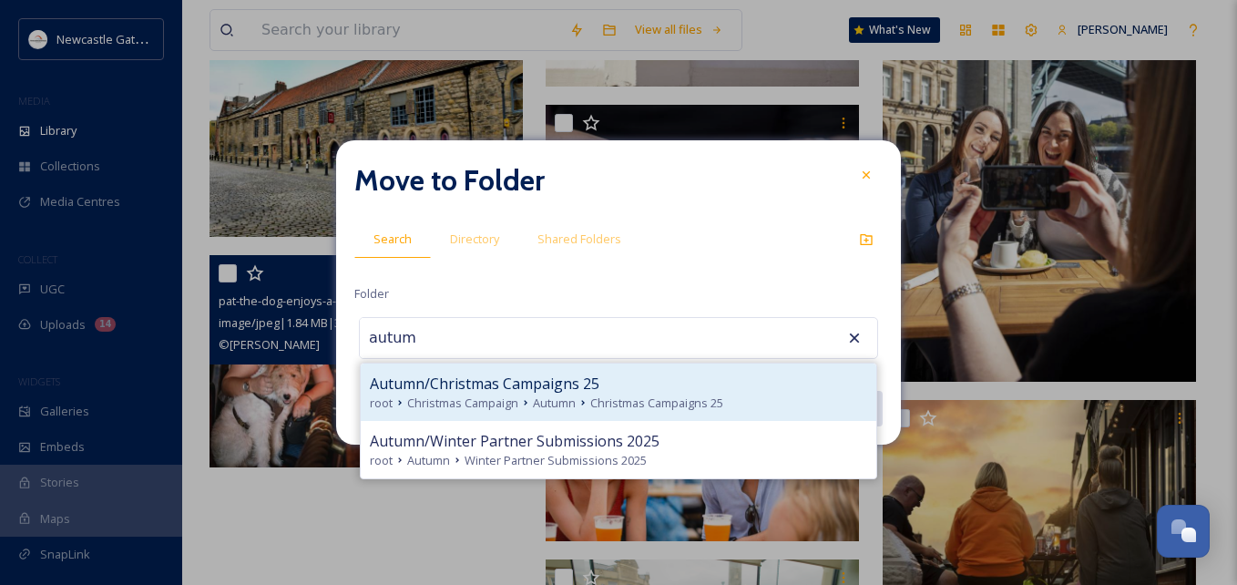
click at [573, 396] on span "Autumn" at bounding box center [554, 402] width 43 height 17
type input "Autumn/Christmas Campaigns 25"
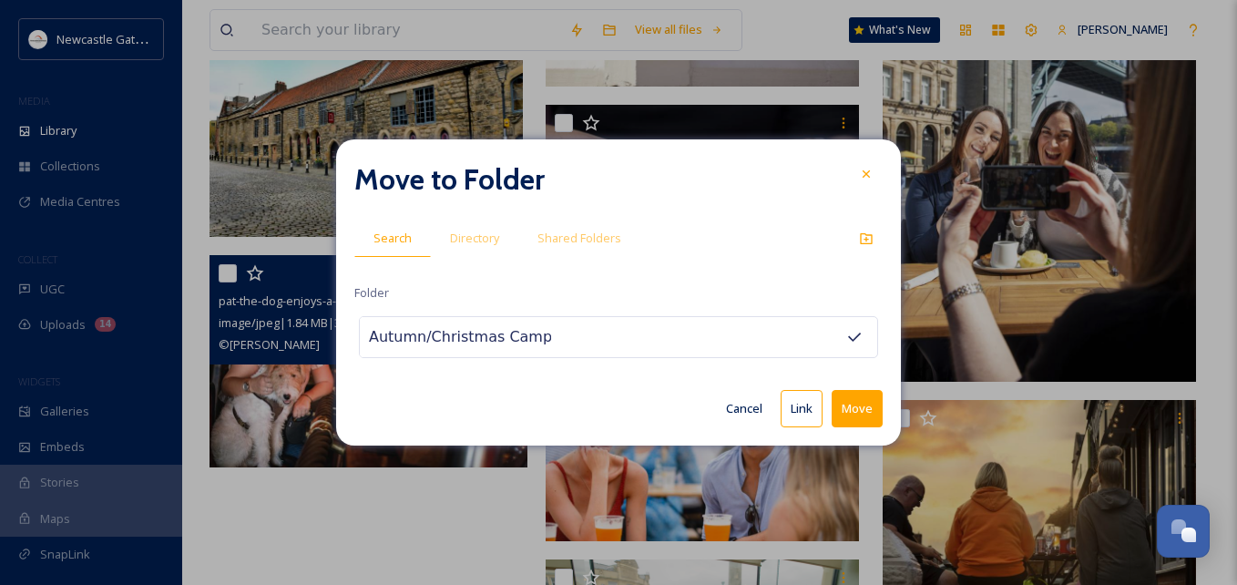
click at [855, 408] on button "Move" at bounding box center [857, 408] width 51 height 37
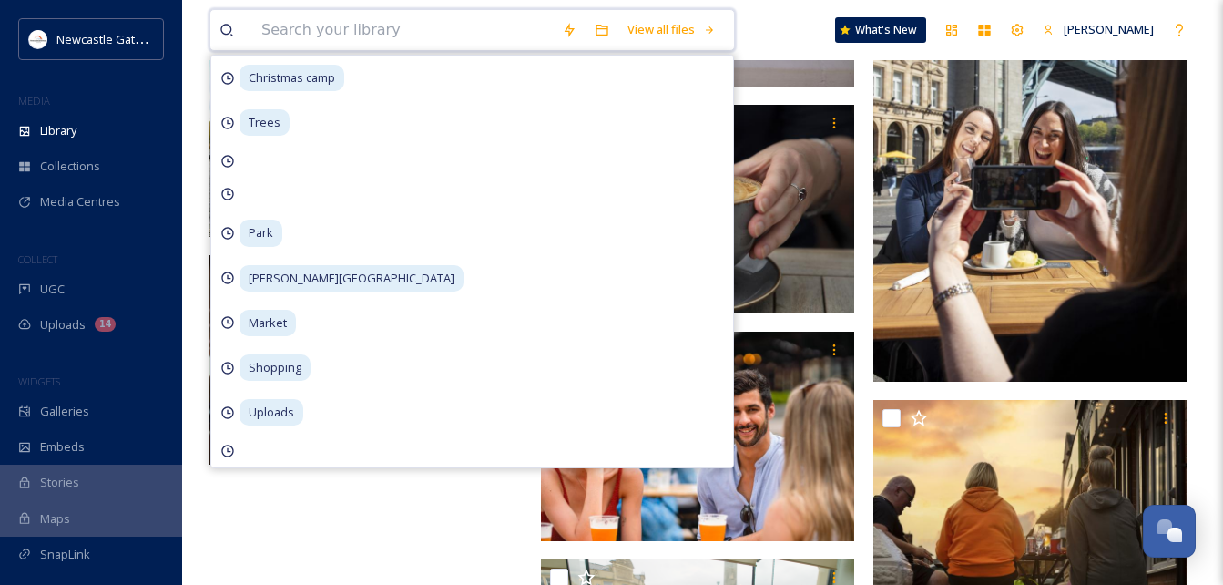
click at [346, 31] on input at bounding box center [402, 30] width 301 height 40
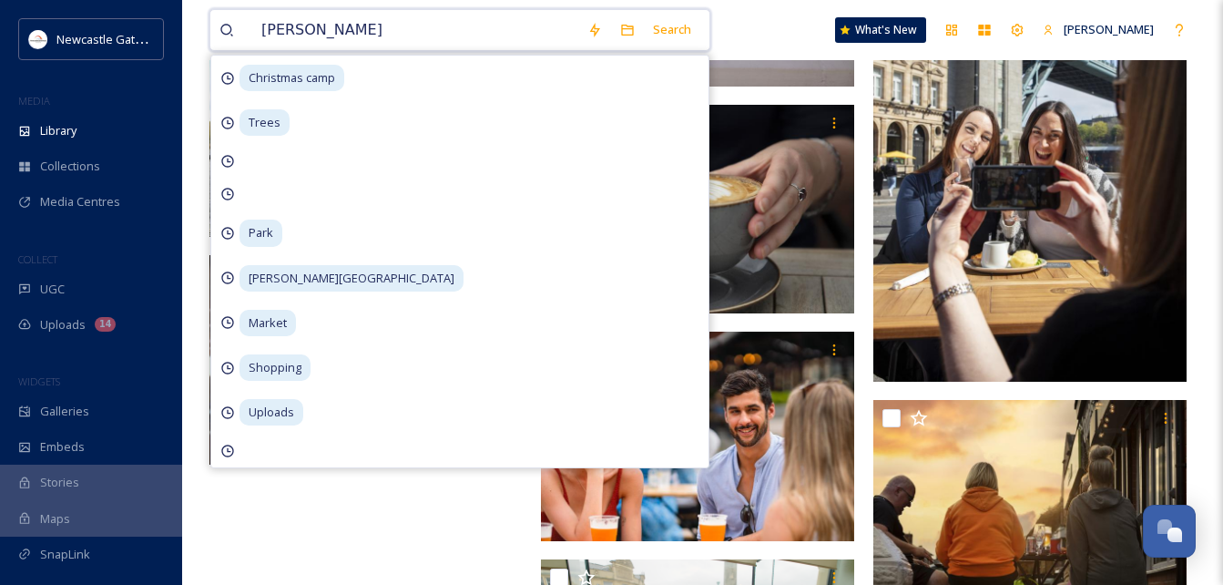
type input "grainger market"
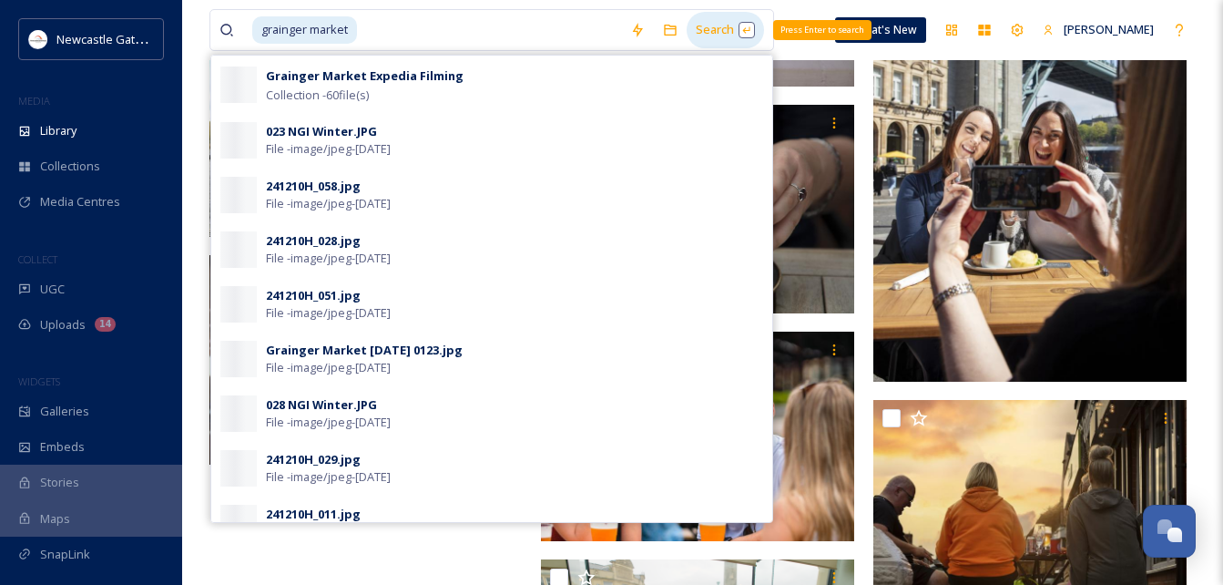
click at [716, 21] on div "Search Press Enter to search" at bounding box center [725, 30] width 77 height 36
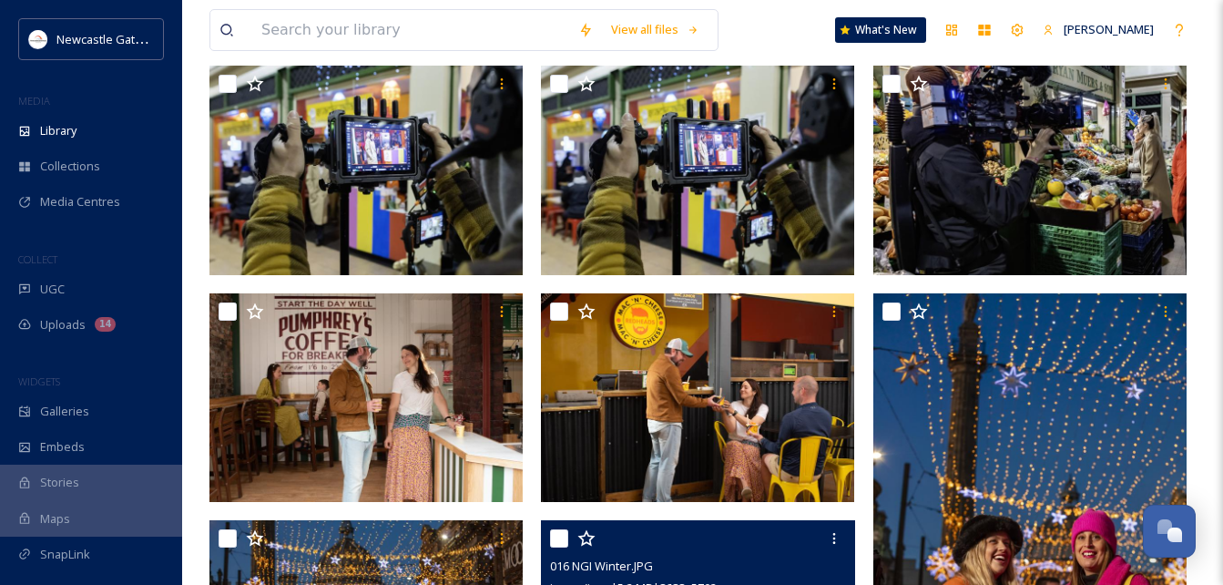
scroll to position [4471, 0]
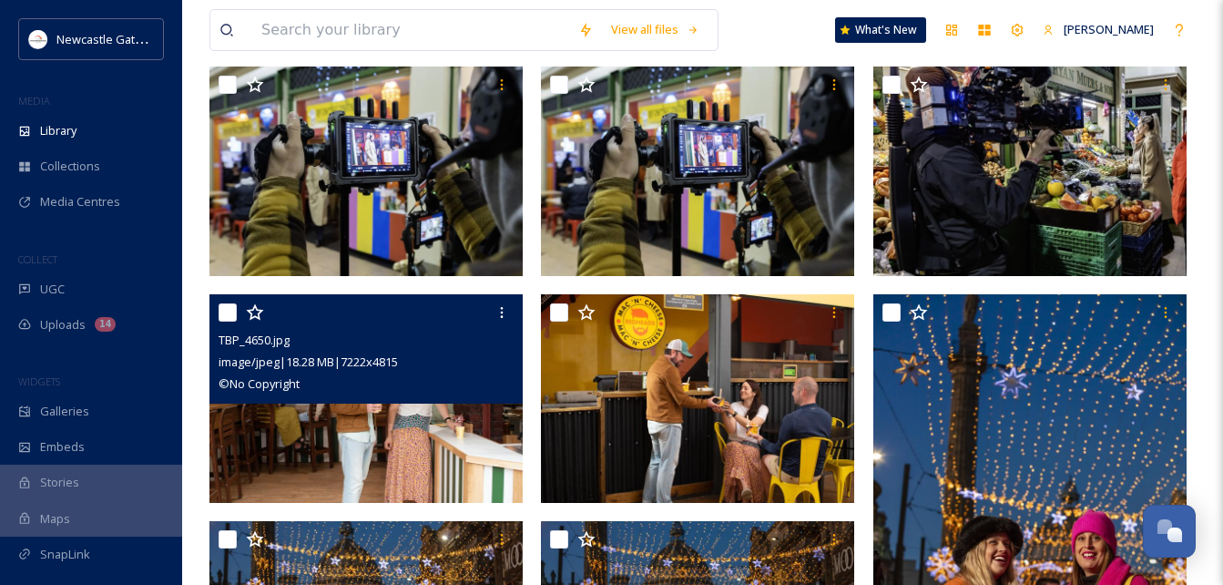
click at [348, 380] on div "© No Copyright" at bounding box center [369, 384] width 300 height 22
click at [381, 413] on img at bounding box center [365, 398] width 313 height 209
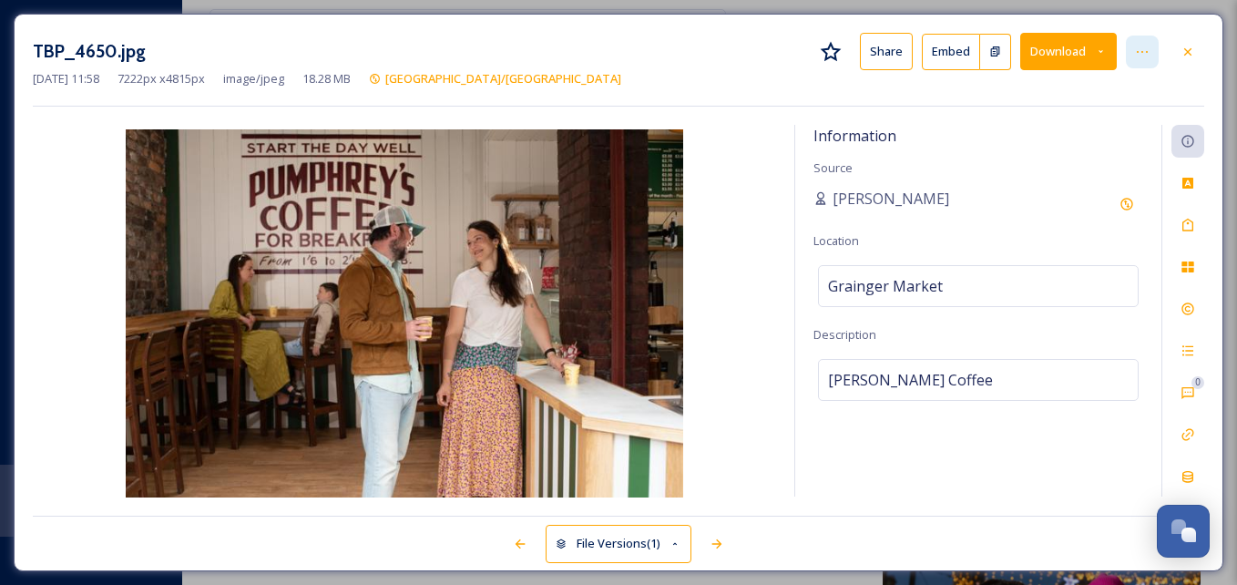
click at [1153, 56] on div at bounding box center [1142, 52] width 33 height 33
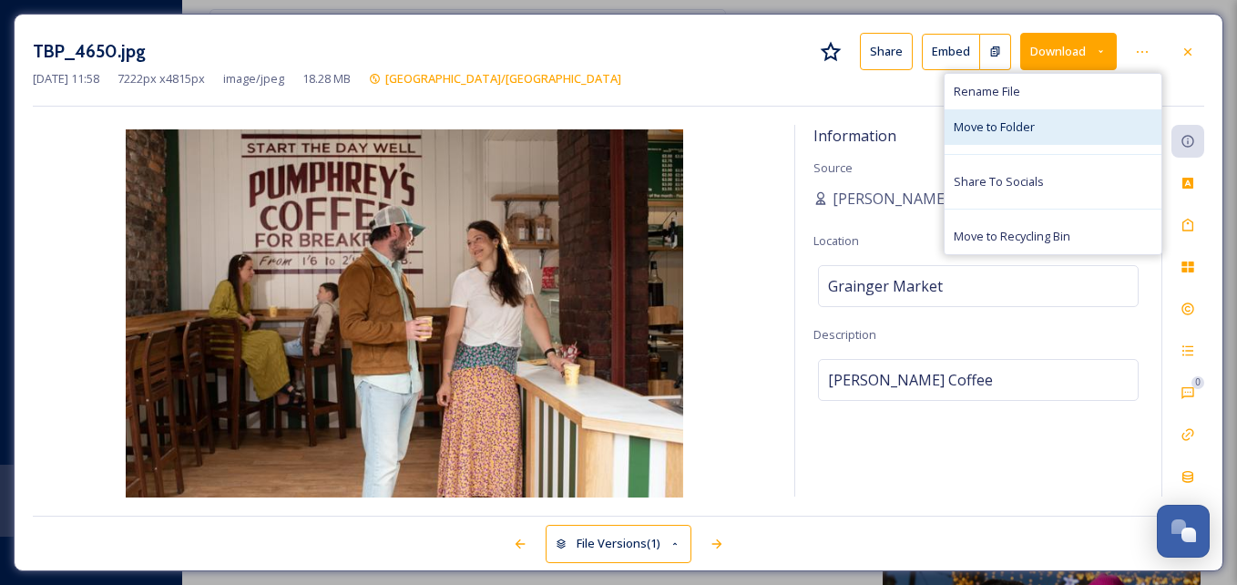
click at [1023, 135] on span "Move to Folder" at bounding box center [994, 126] width 81 height 17
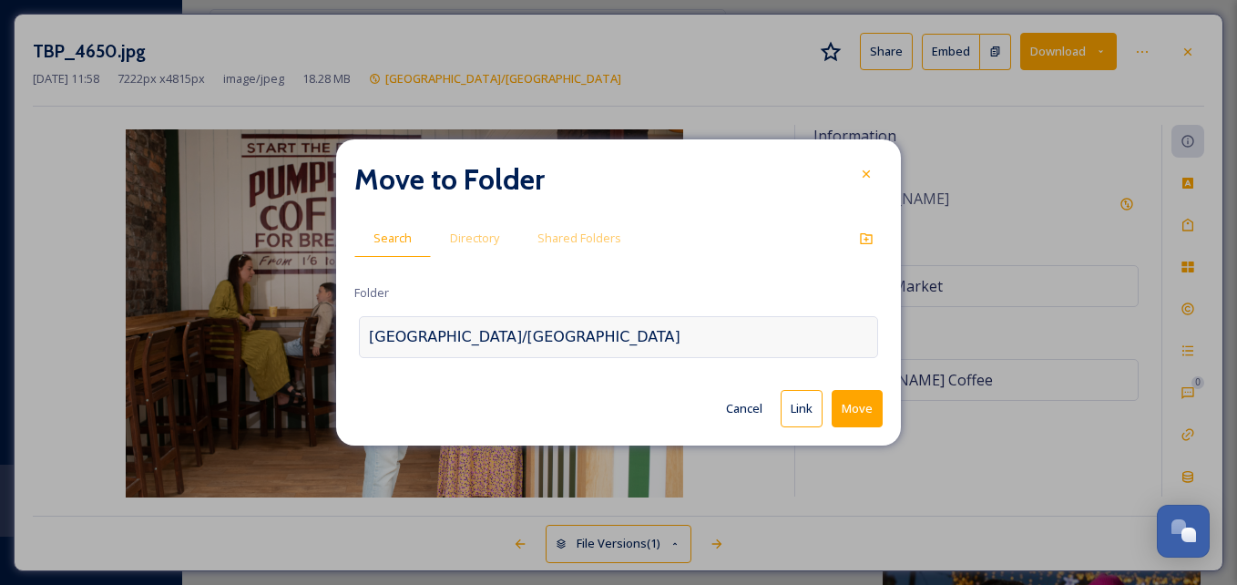
click at [537, 347] on div "Newcastle/Gateshead" at bounding box center [618, 337] width 519 height 42
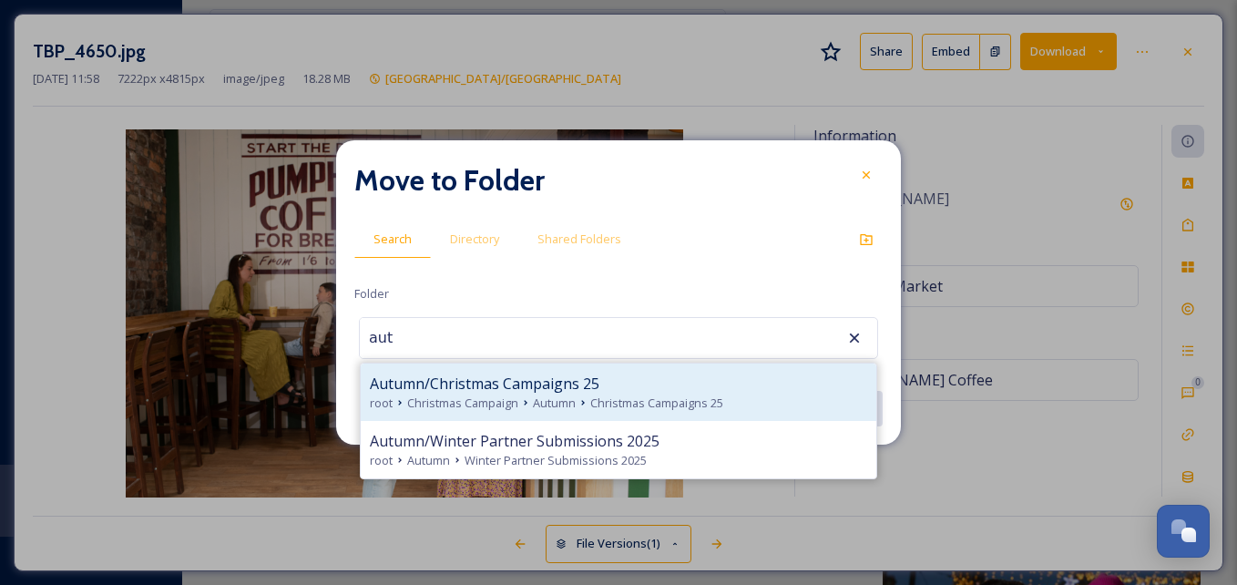
click at [589, 384] on span "Autumn/Christmas Campaigns 25" at bounding box center [485, 384] width 230 height 22
type input "Autumn/Christmas Campaigns 25"
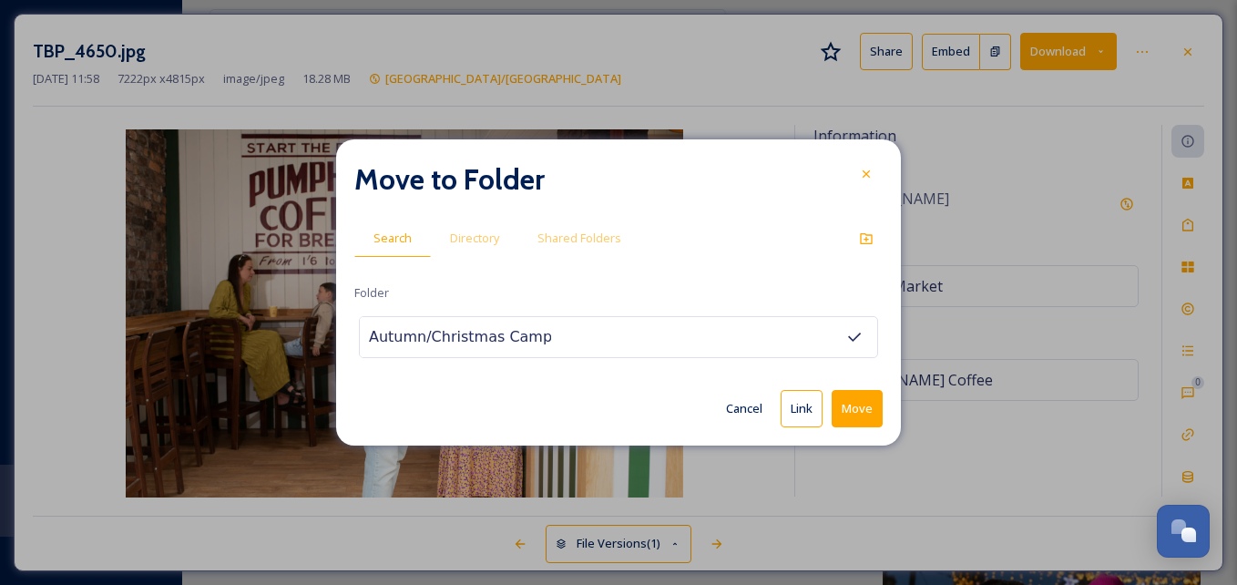
click at [870, 393] on button "Move" at bounding box center [857, 408] width 51 height 37
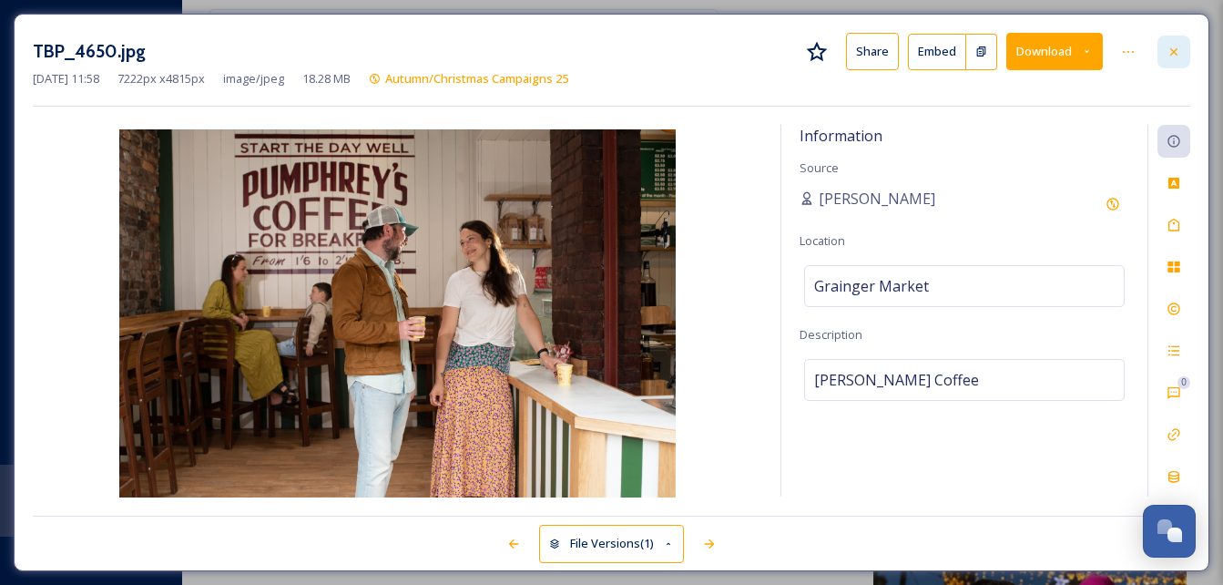
click at [1178, 51] on icon at bounding box center [1174, 52] width 15 height 15
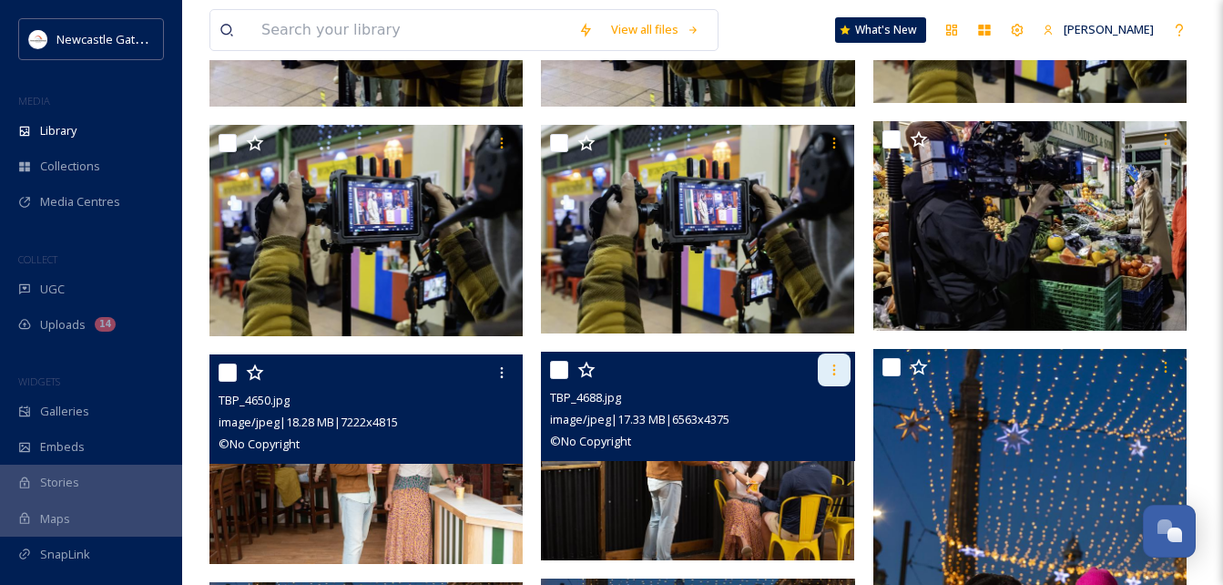
click at [827, 376] on icon at bounding box center [834, 369] width 15 height 15
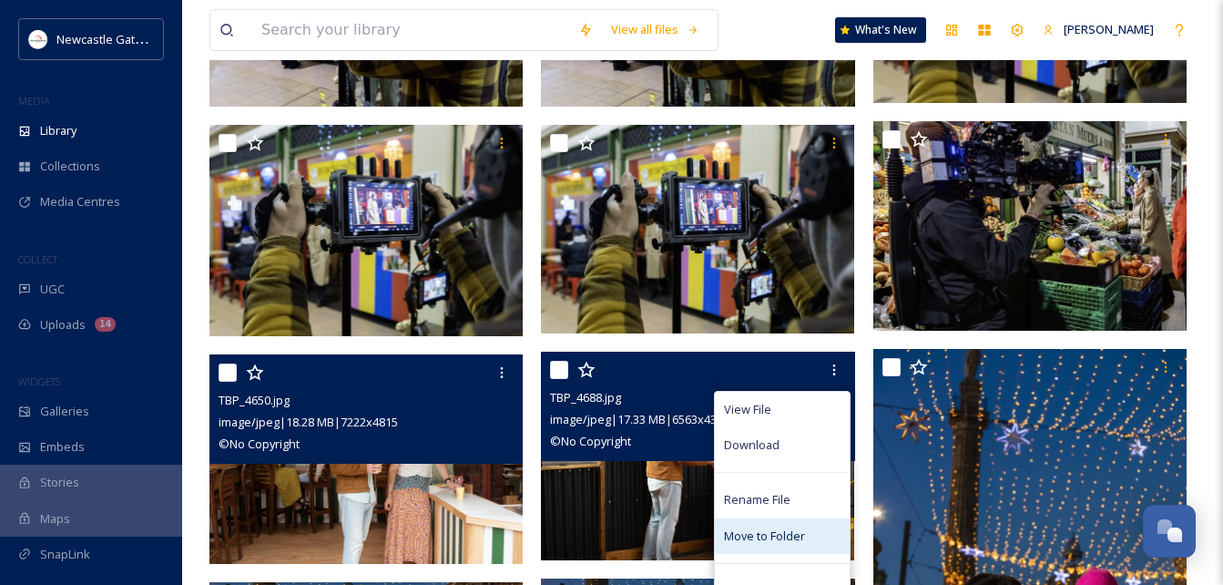
click at [763, 527] on span "Move to Folder" at bounding box center [764, 535] width 81 height 17
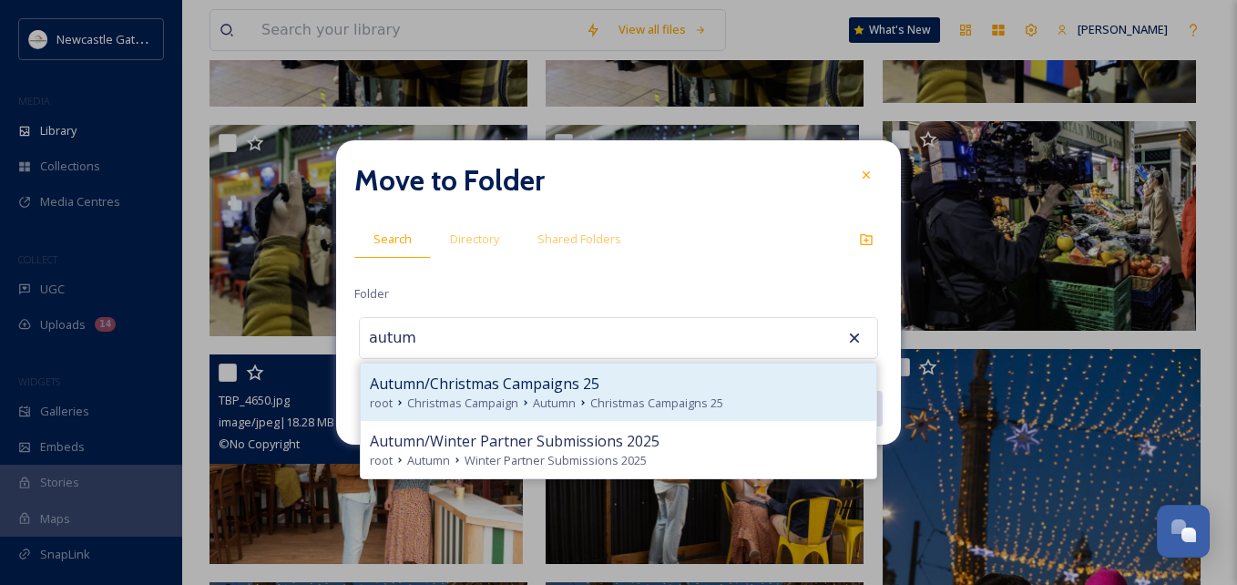
click at [547, 383] on span "Autumn/Christmas Campaigns 25" at bounding box center [485, 384] width 230 height 22
type input "Autumn/Christmas Campaigns 25"
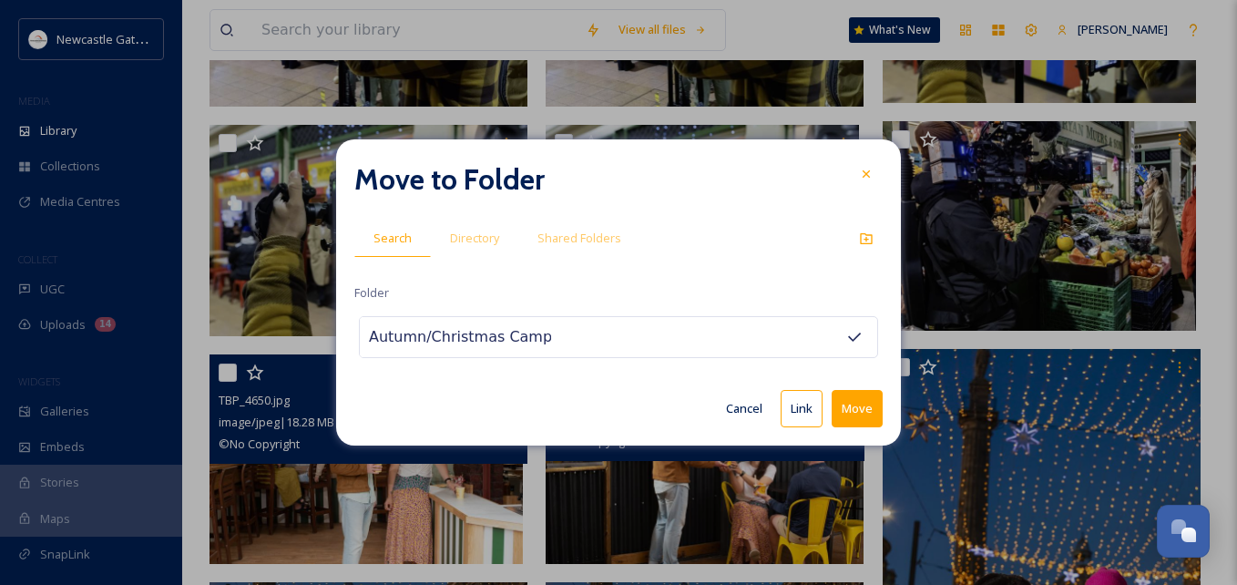
click at [856, 420] on button "Move" at bounding box center [857, 408] width 51 height 37
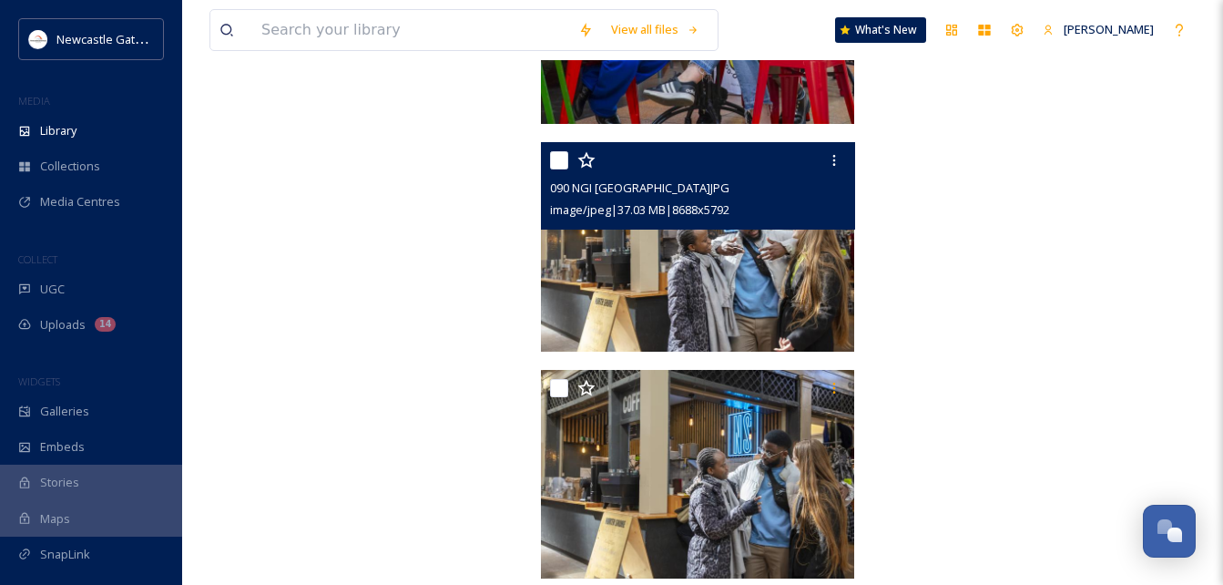
scroll to position [11095, 0]
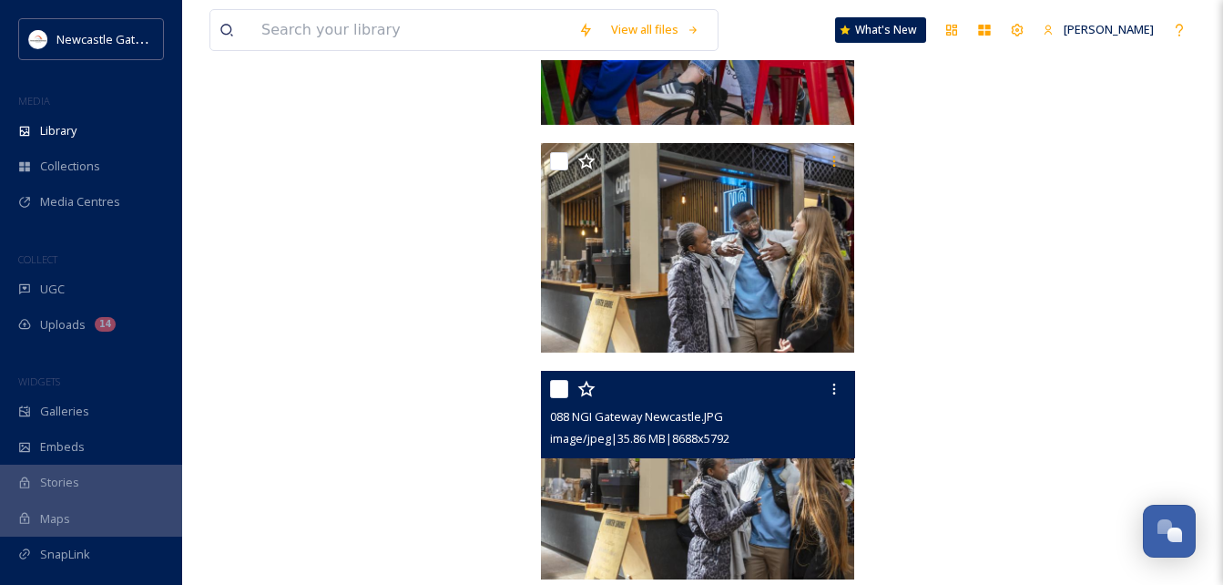
click at [770, 546] on img at bounding box center [697, 475] width 313 height 209
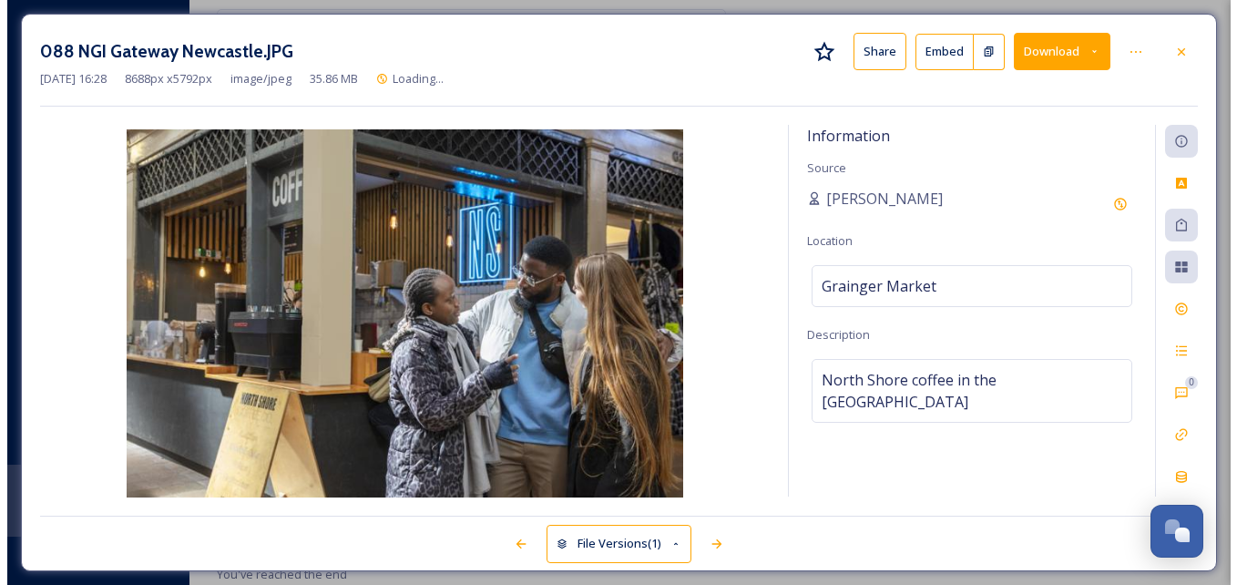
scroll to position [10894, 0]
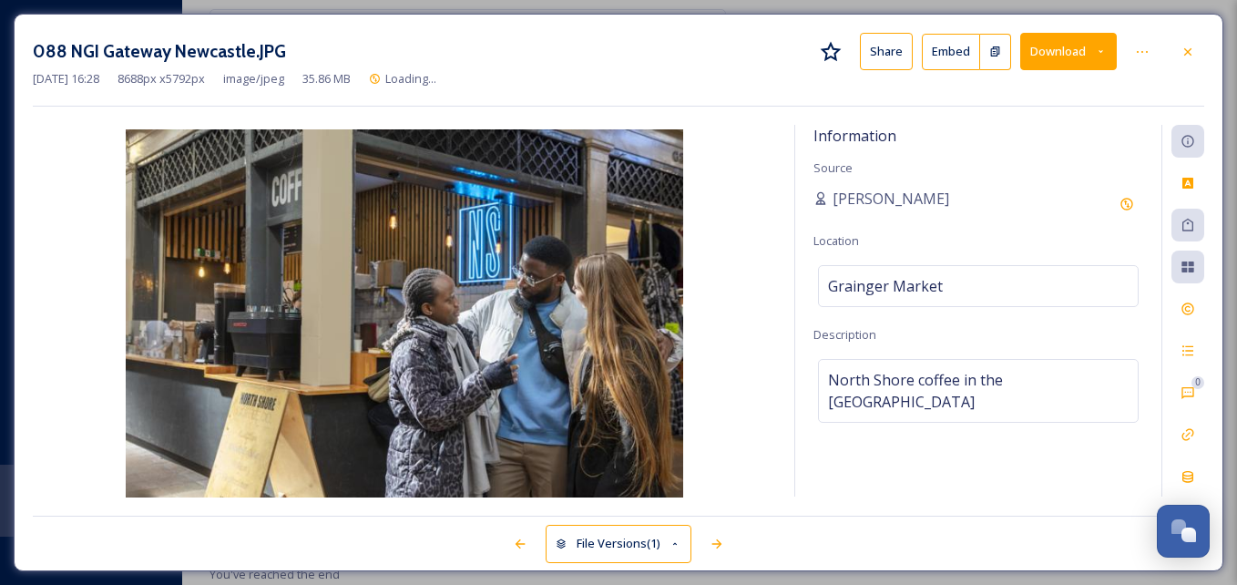
click at [1159, 50] on div at bounding box center [1144, 52] width 36 height 33
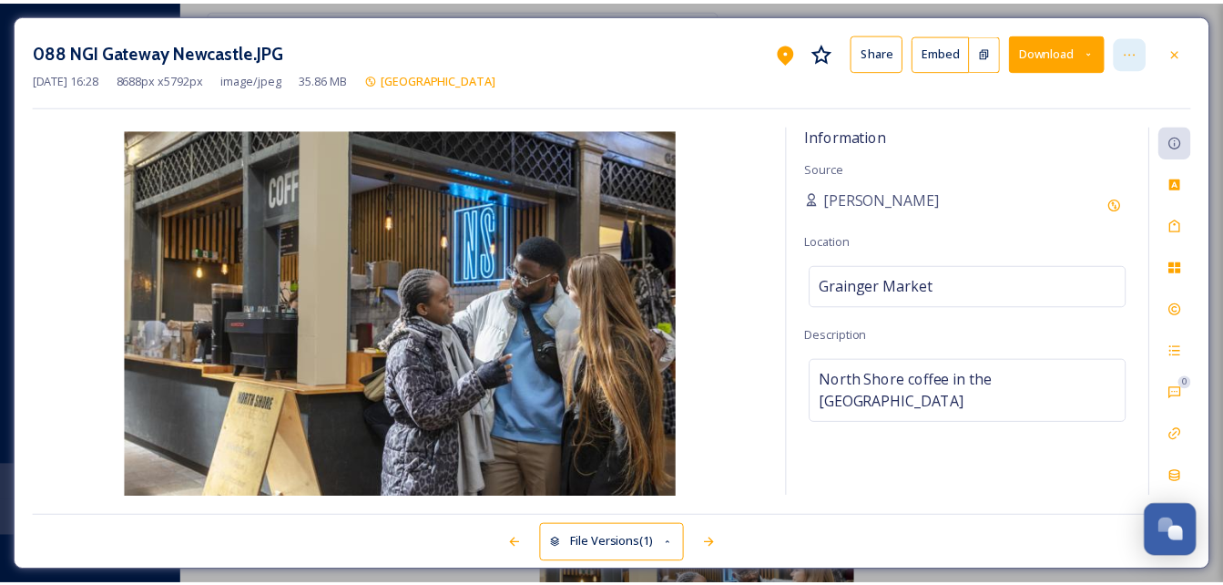
scroll to position [11046, 0]
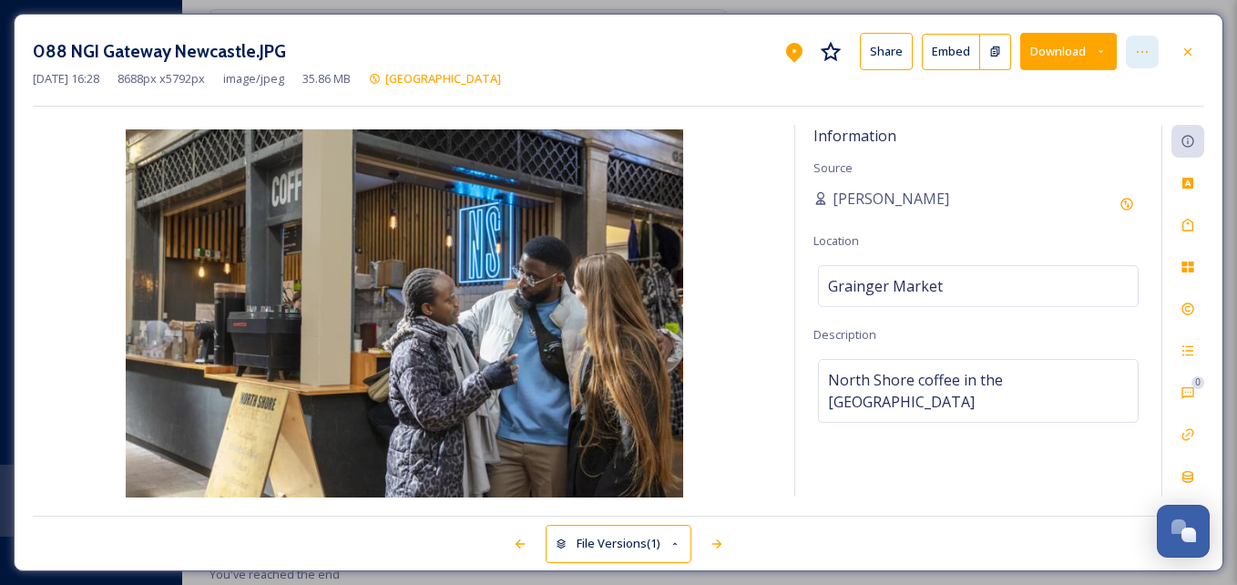
click at [1148, 53] on icon at bounding box center [1142, 52] width 15 height 15
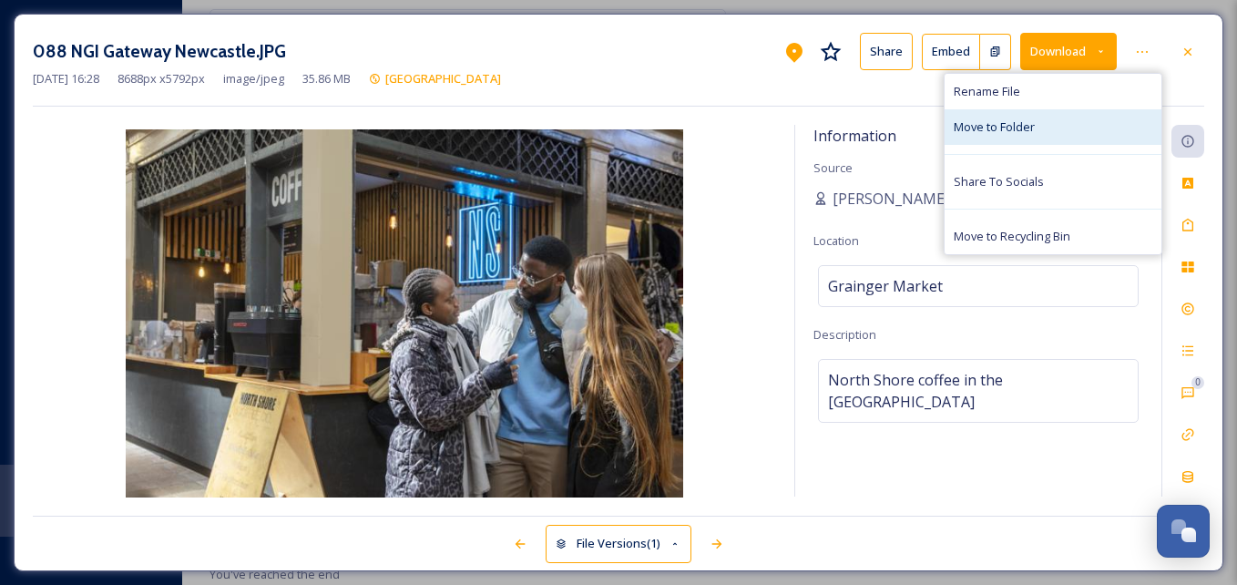
click at [1041, 118] on div "Move to Folder" at bounding box center [1052, 127] width 217 height 36
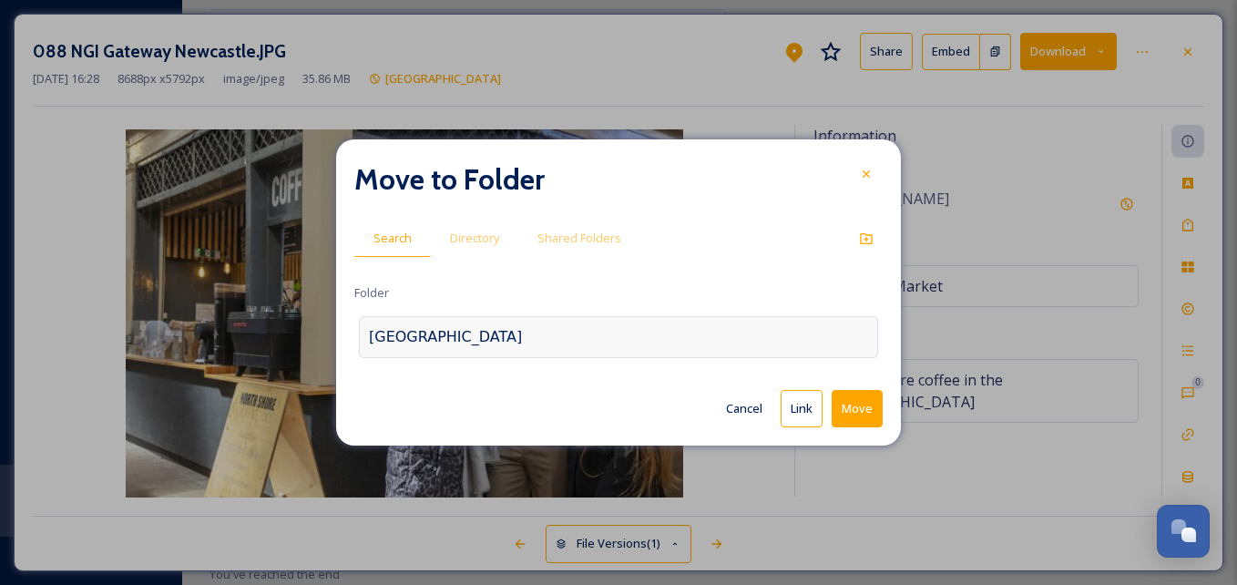
click at [532, 345] on div "Newcastle upon Tyne" at bounding box center [618, 337] width 519 height 42
type input "c"
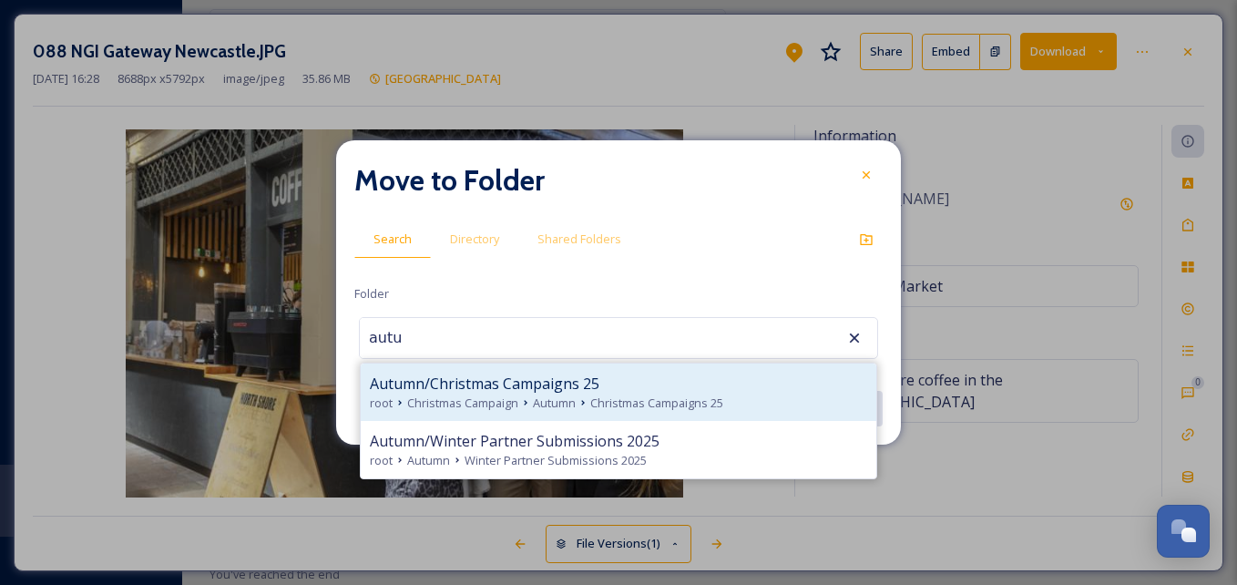
click at [551, 383] on span "Autumn/Christmas Campaigns 25" at bounding box center [485, 384] width 230 height 22
type input "Autumn/Christmas Campaigns 25"
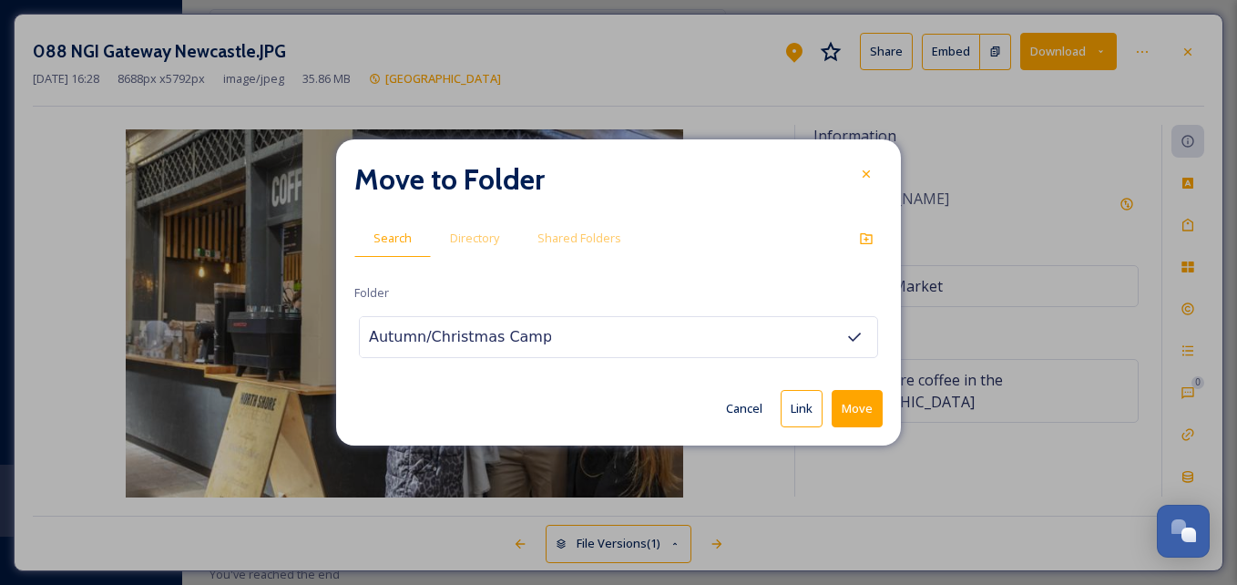
click at [852, 396] on button "Move" at bounding box center [857, 408] width 51 height 37
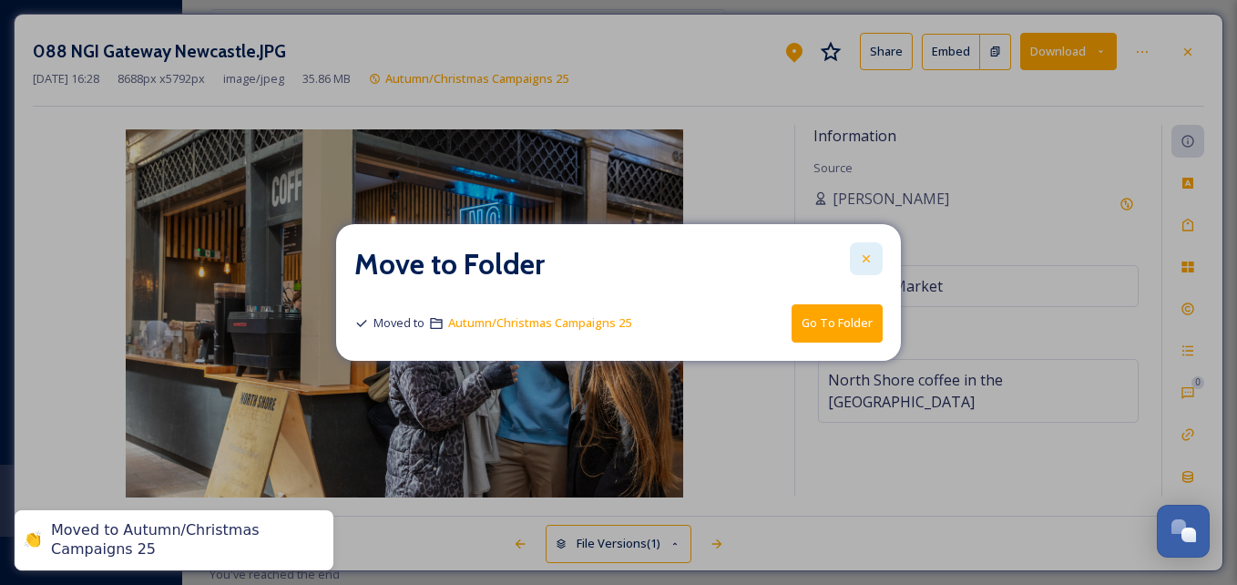
click at [867, 252] on icon at bounding box center [866, 258] width 15 height 15
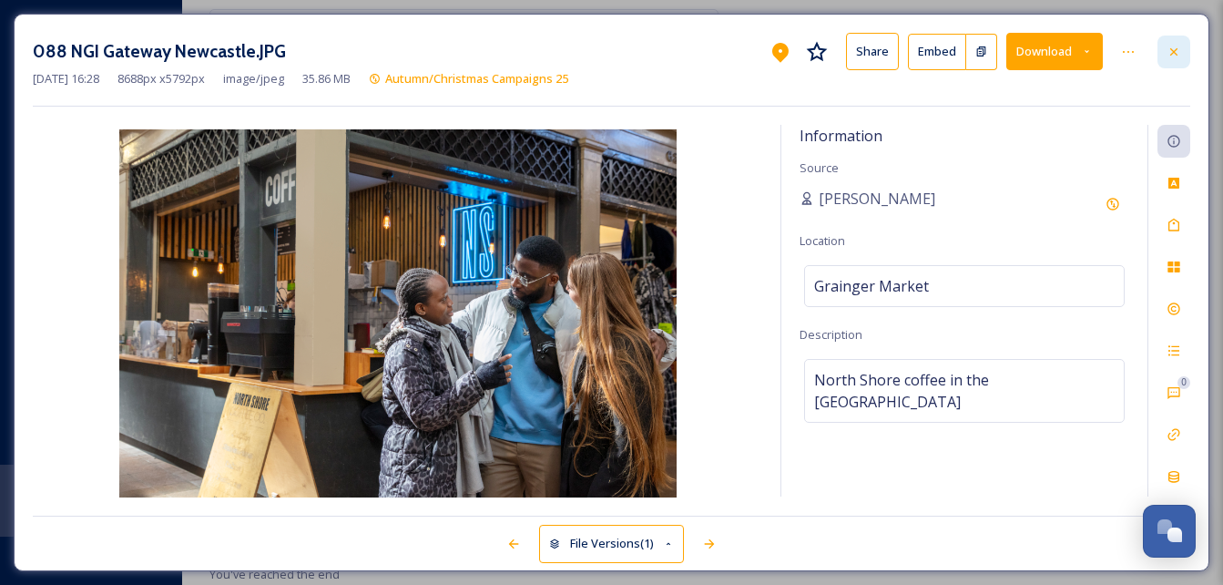
click at [1173, 46] on icon at bounding box center [1174, 52] width 15 height 15
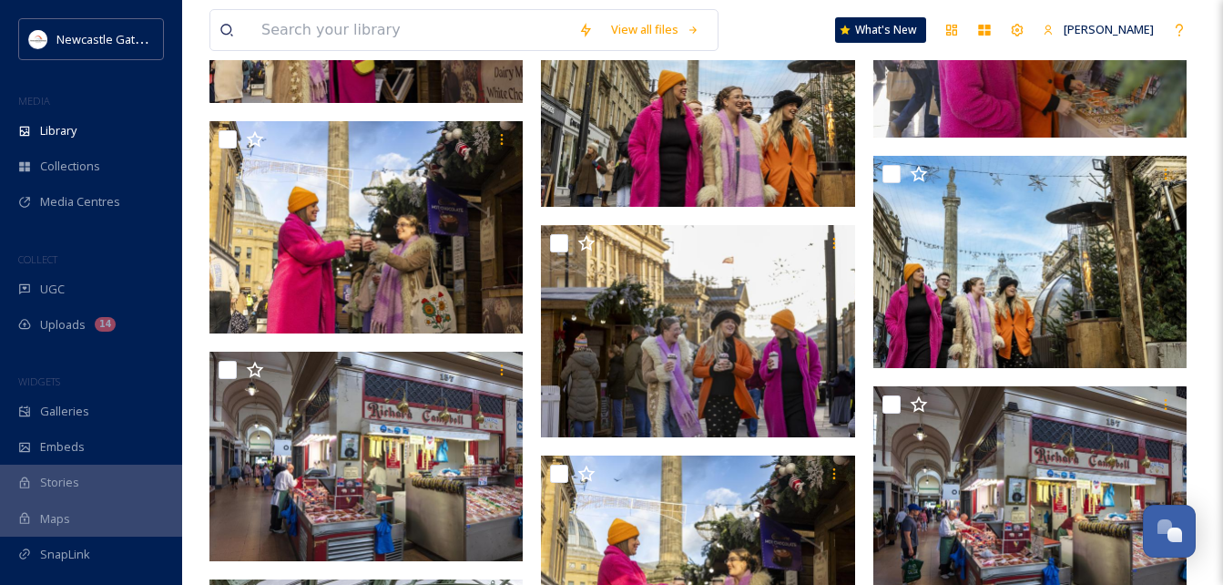
scroll to position [7232, 0]
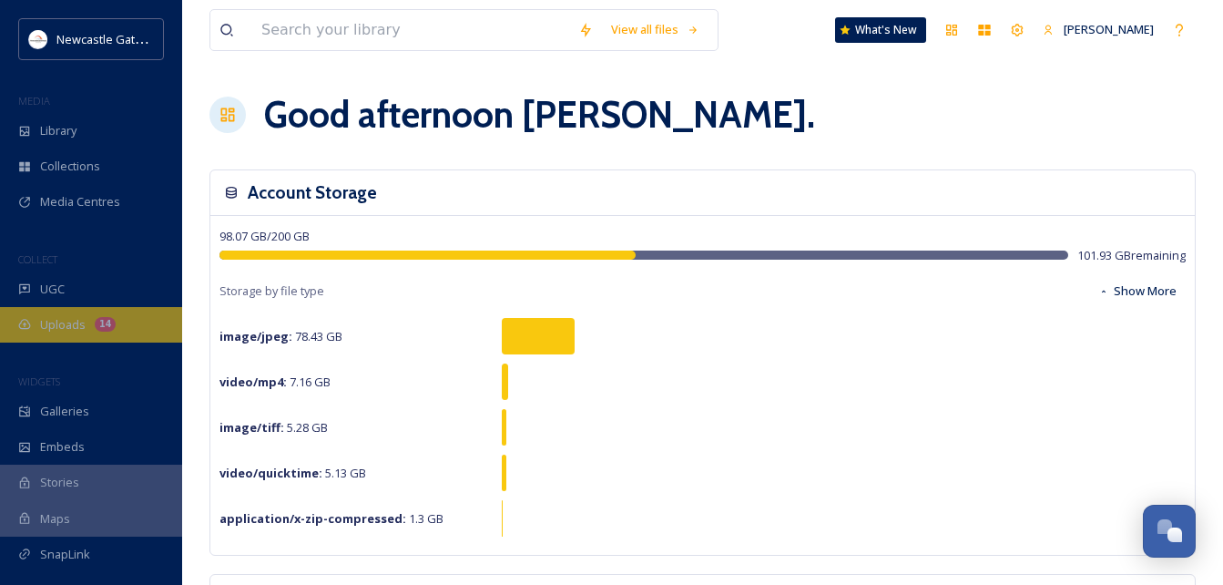
click at [68, 325] on span "Uploads" at bounding box center [63, 324] width 46 height 17
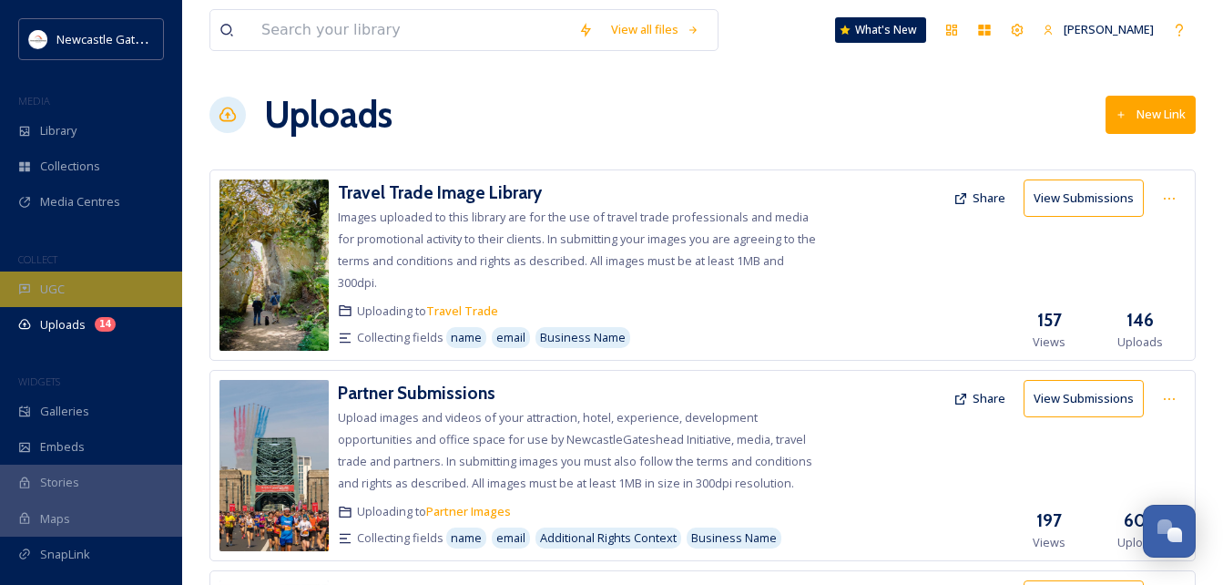
click at [122, 289] on div "UGC" at bounding box center [91, 289] width 182 height 36
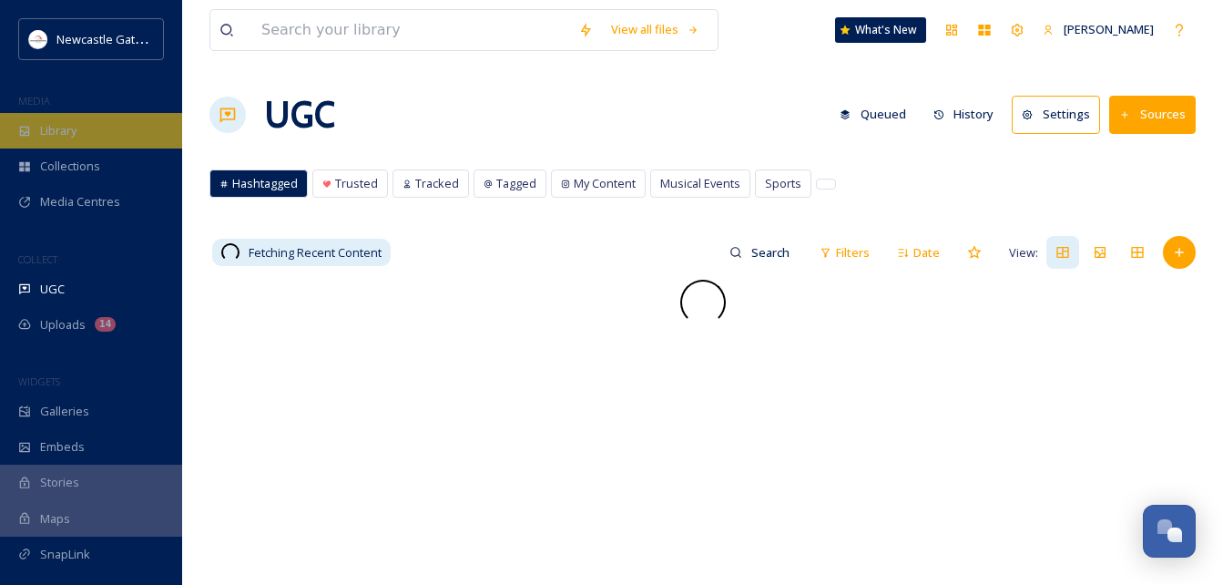
click at [83, 141] on div "Library" at bounding box center [91, 131] width 182 height 36
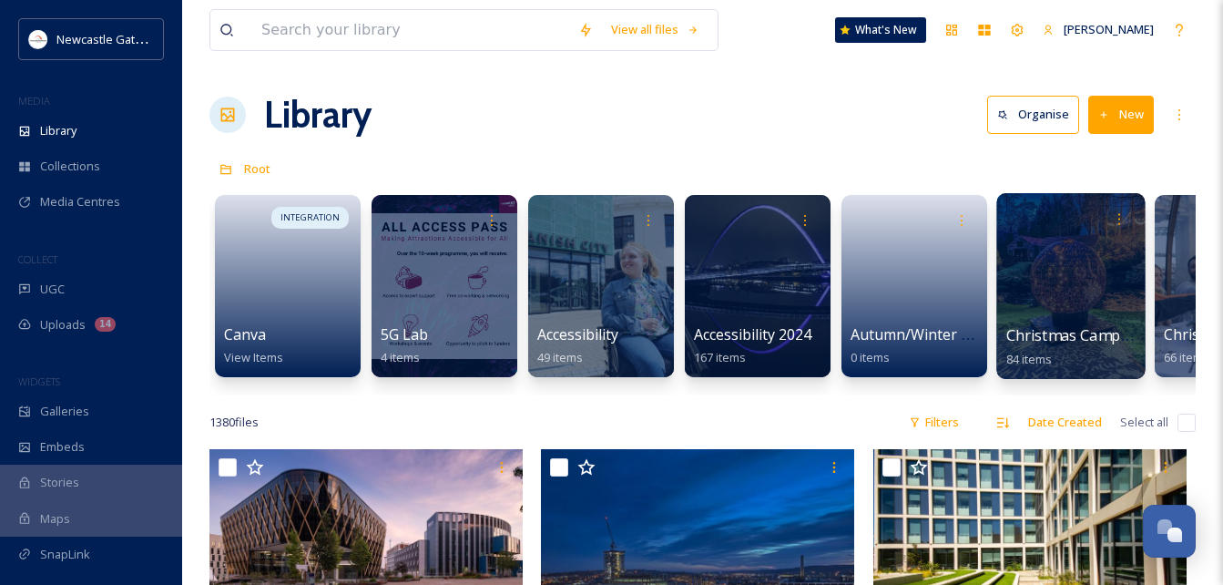
click at [1061, 250] on div at bounding box center [1070, 286] width 148 height 186
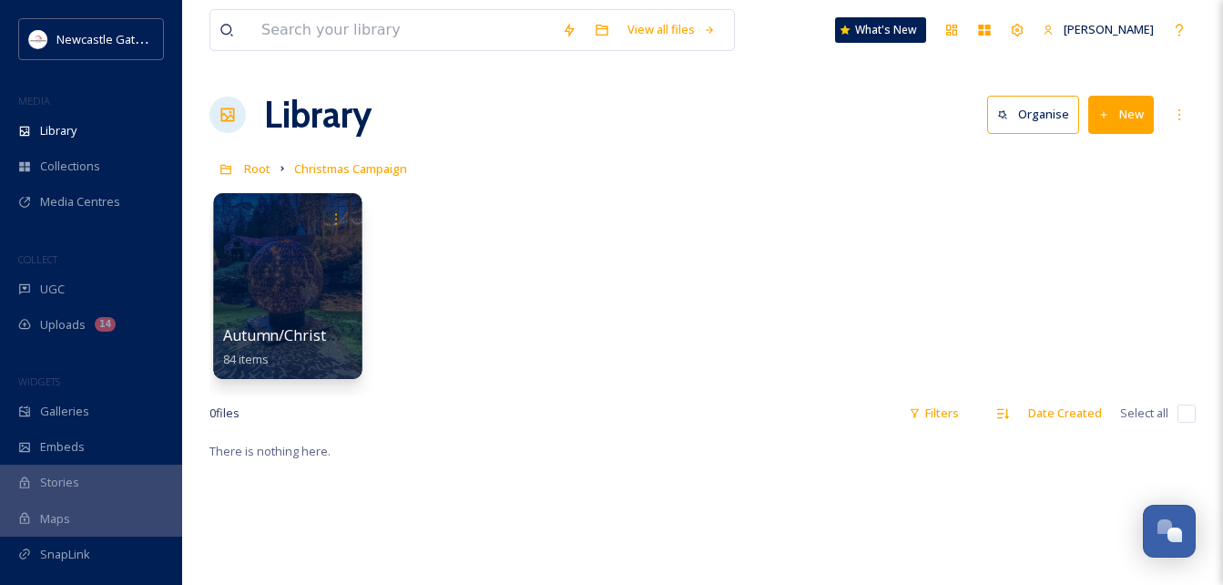
click at [253, 322] on div at bounding box center [287, 286] width 148 height 186
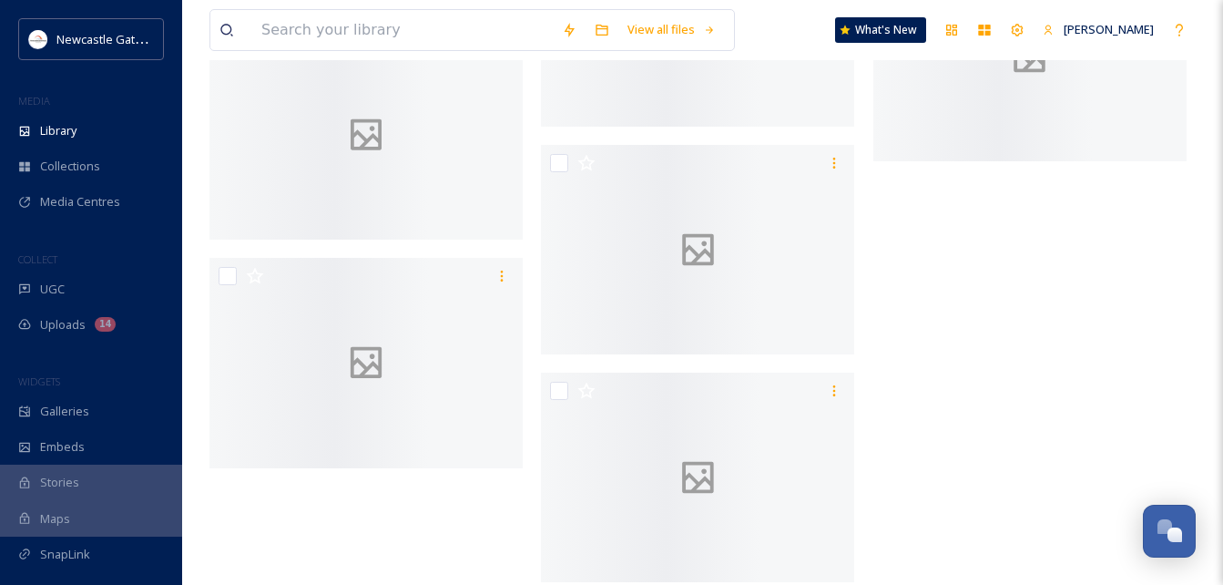
scroll to position [6180, 0]
